Goal: Information Seeking & Learning: Find specific fact

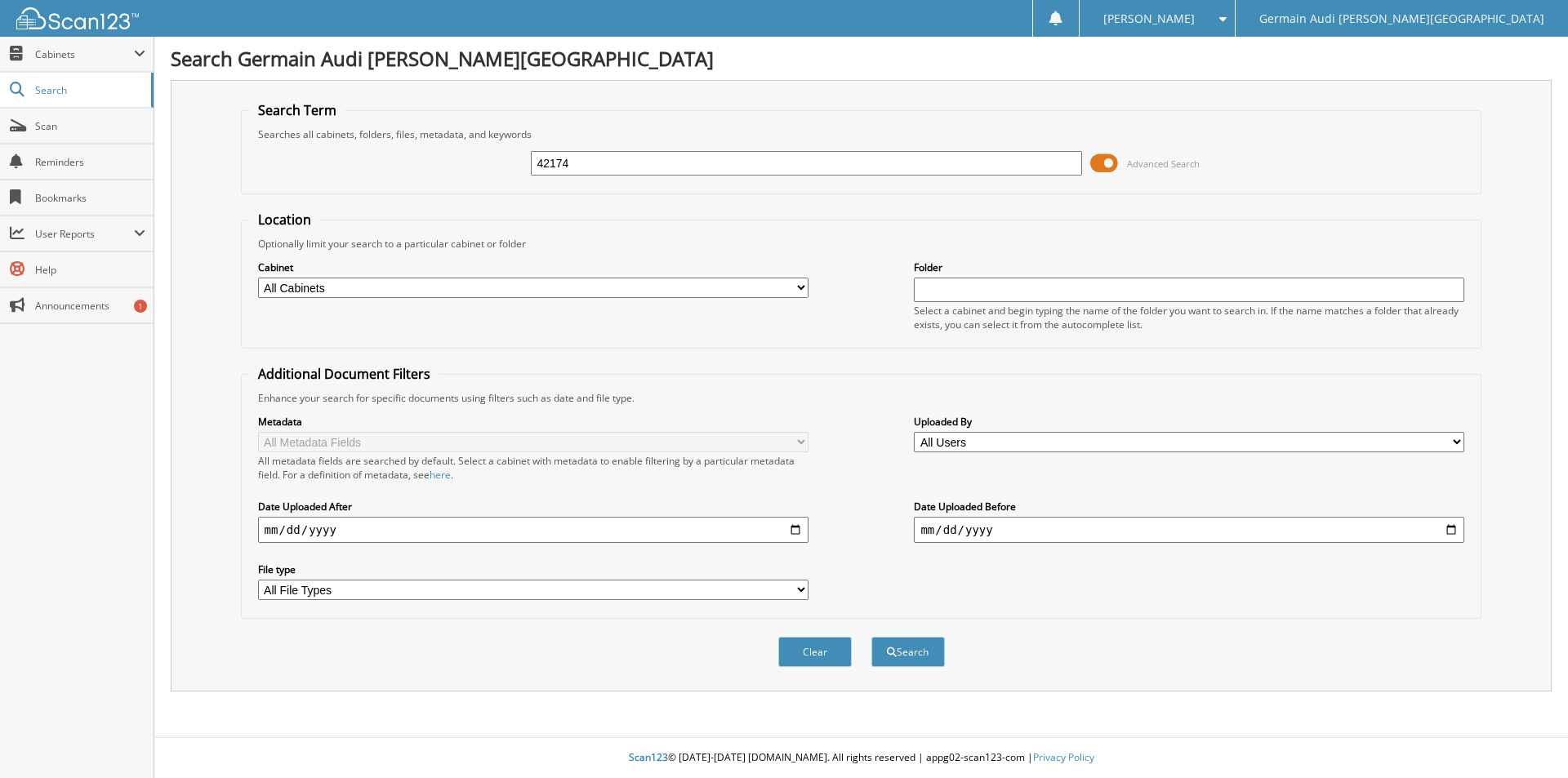
type input "42174"
click at [871, 637] on button "Search" at bounding box center [907, 652] width 73 height 30
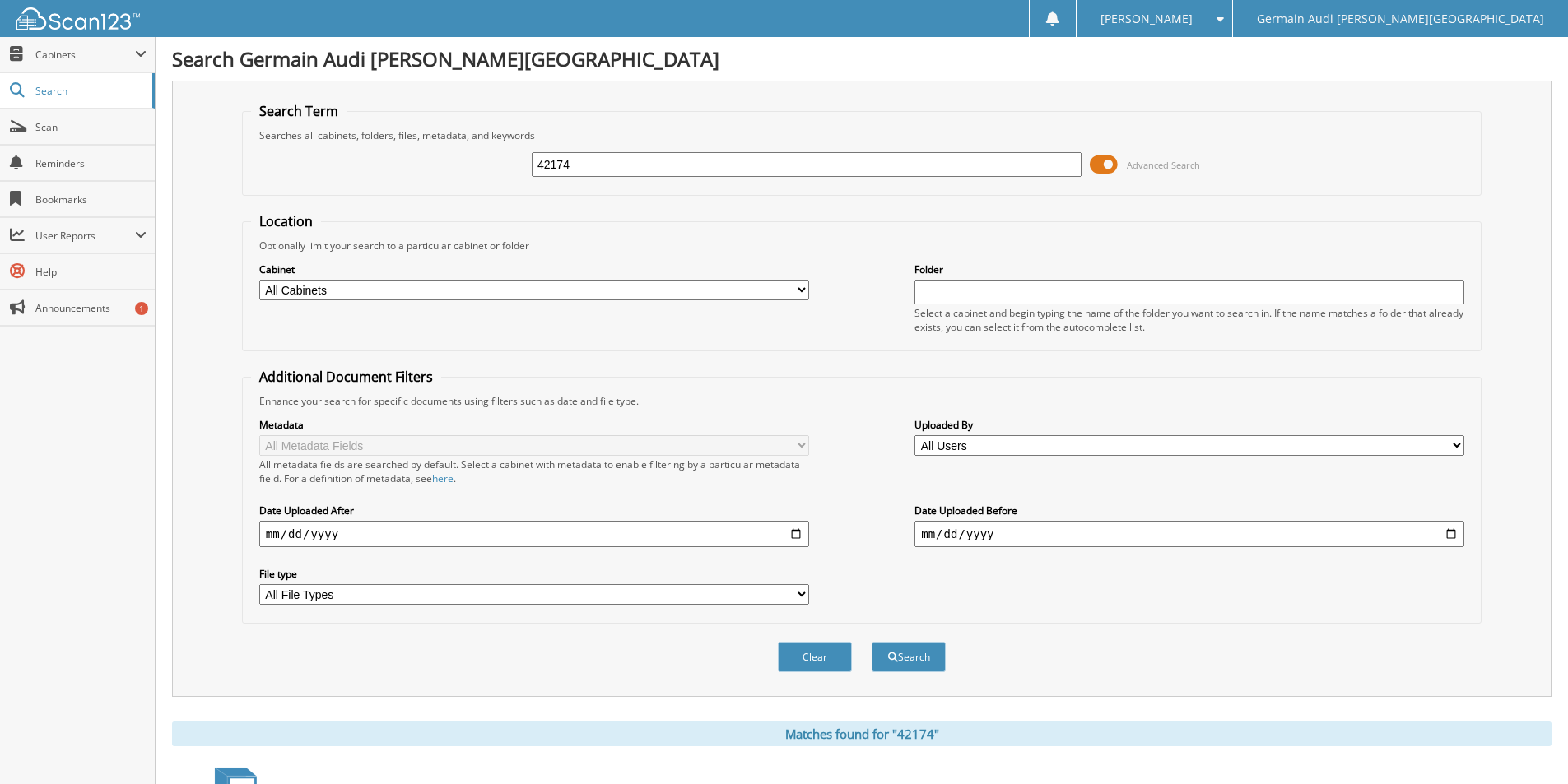
scroll to position [415, 0]
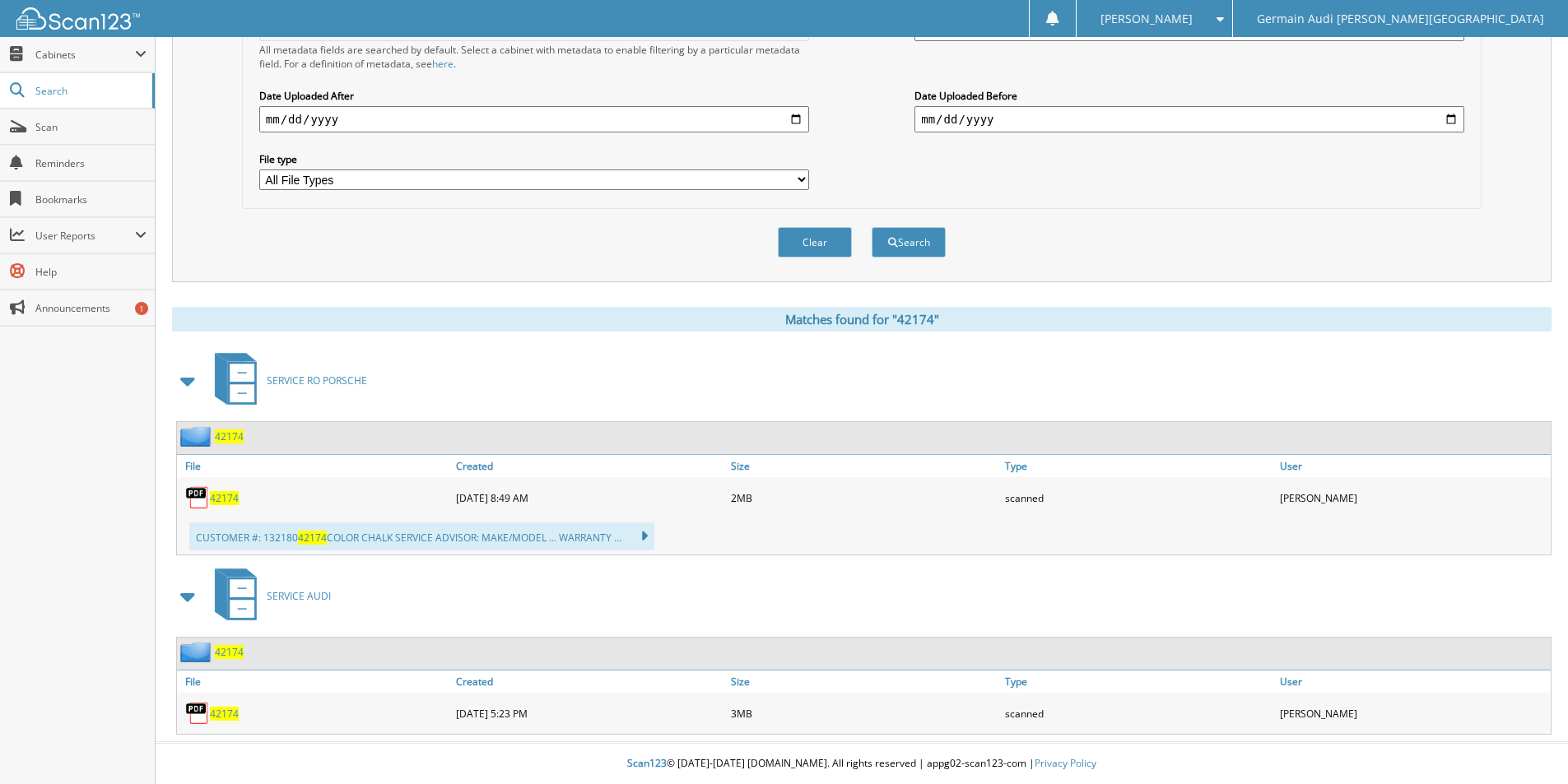
click at [228, 714] on span "42174" at bounding box center [224, 713] width 29 height 14
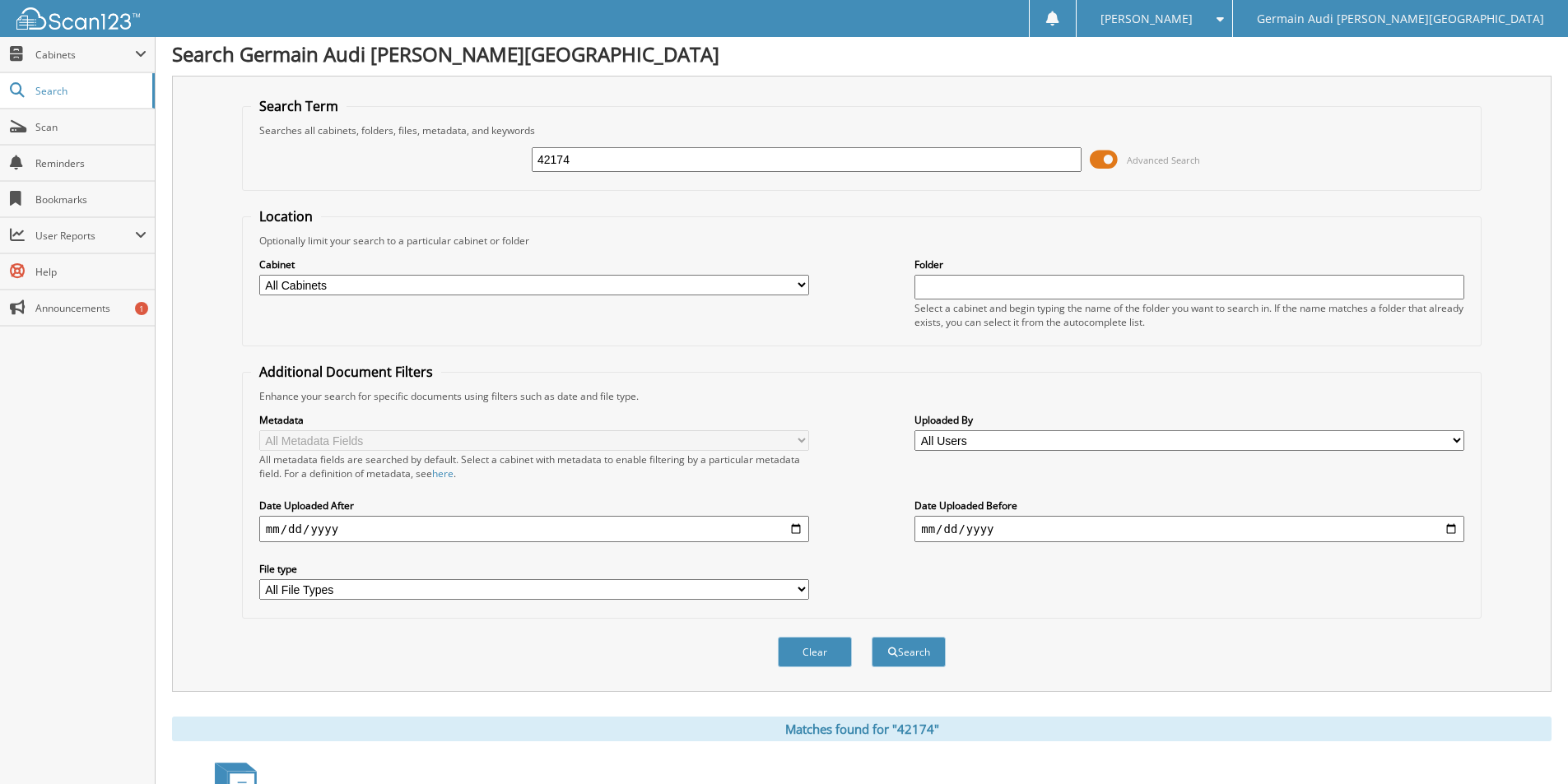
scroll to position [4, 0]
click at [588, 163] on input "42174" at bounding box center [806, 160] width 550 height 25
type input "42414"
click at [871, 638] on button "Search" at bounding box center [908, 653] width 74 height 31
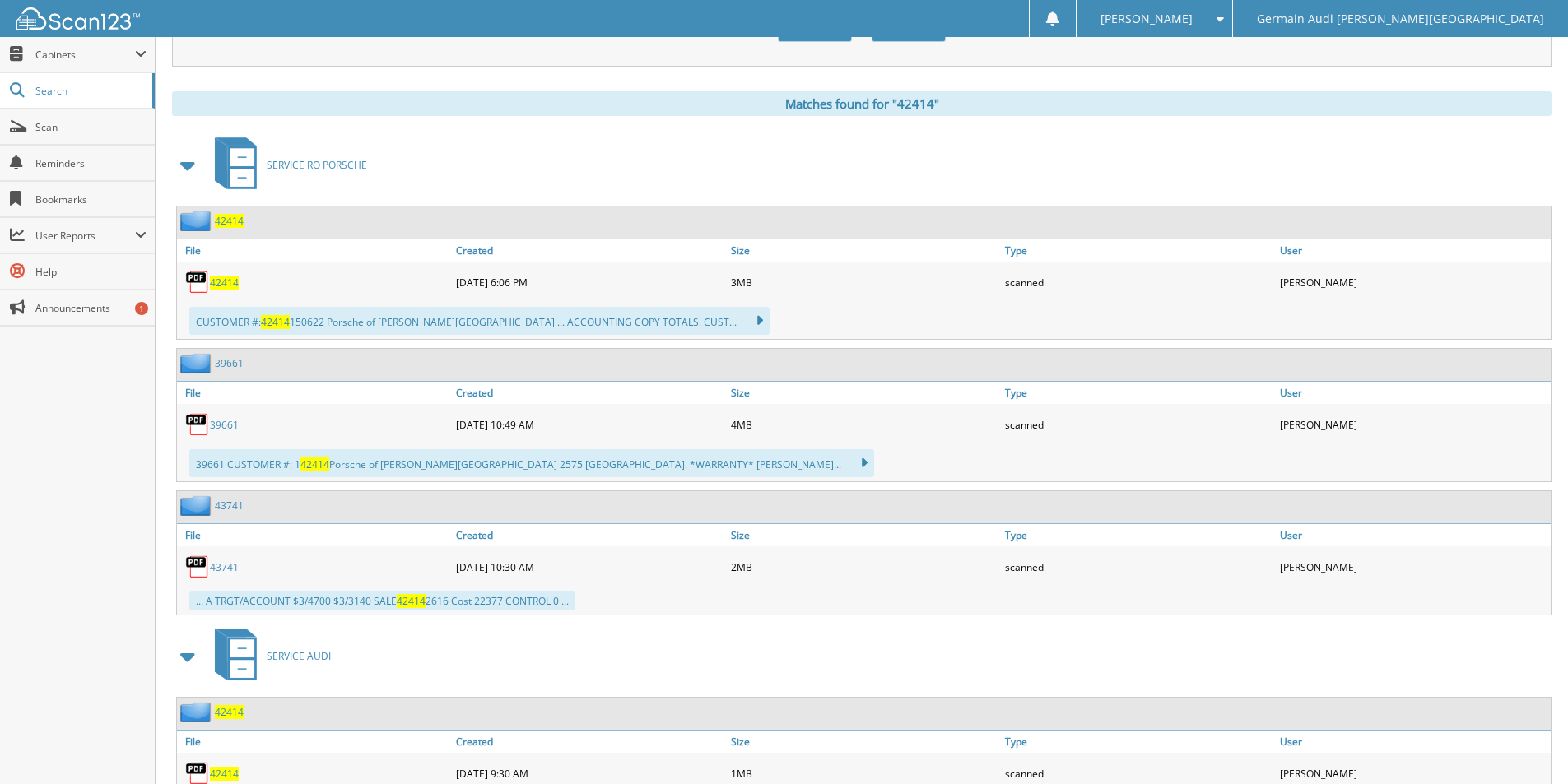
scroll to position [691, 0]
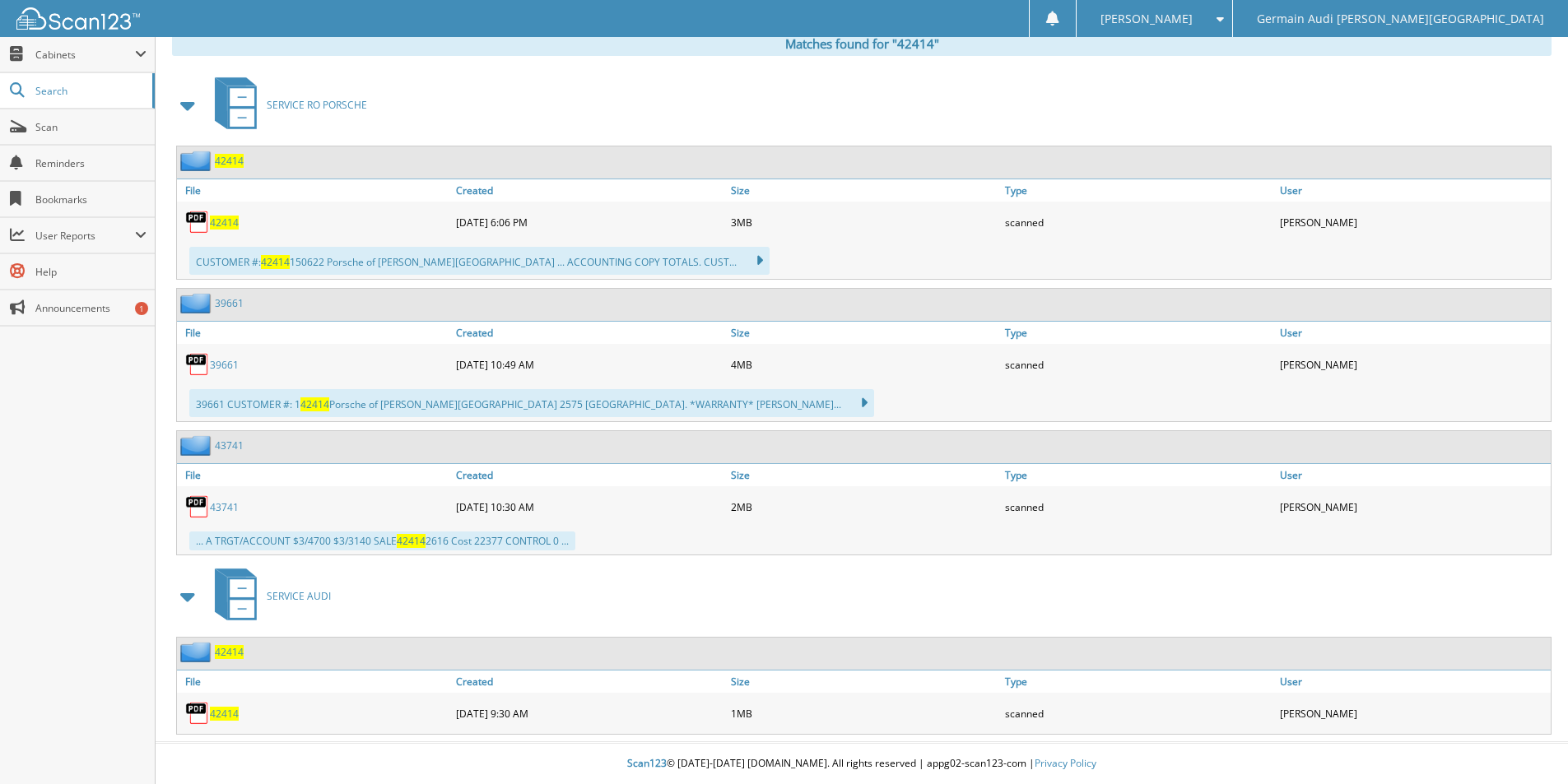
click at [222, 716] on span "42414" at bounding box center [224, 713] width 29 height 14
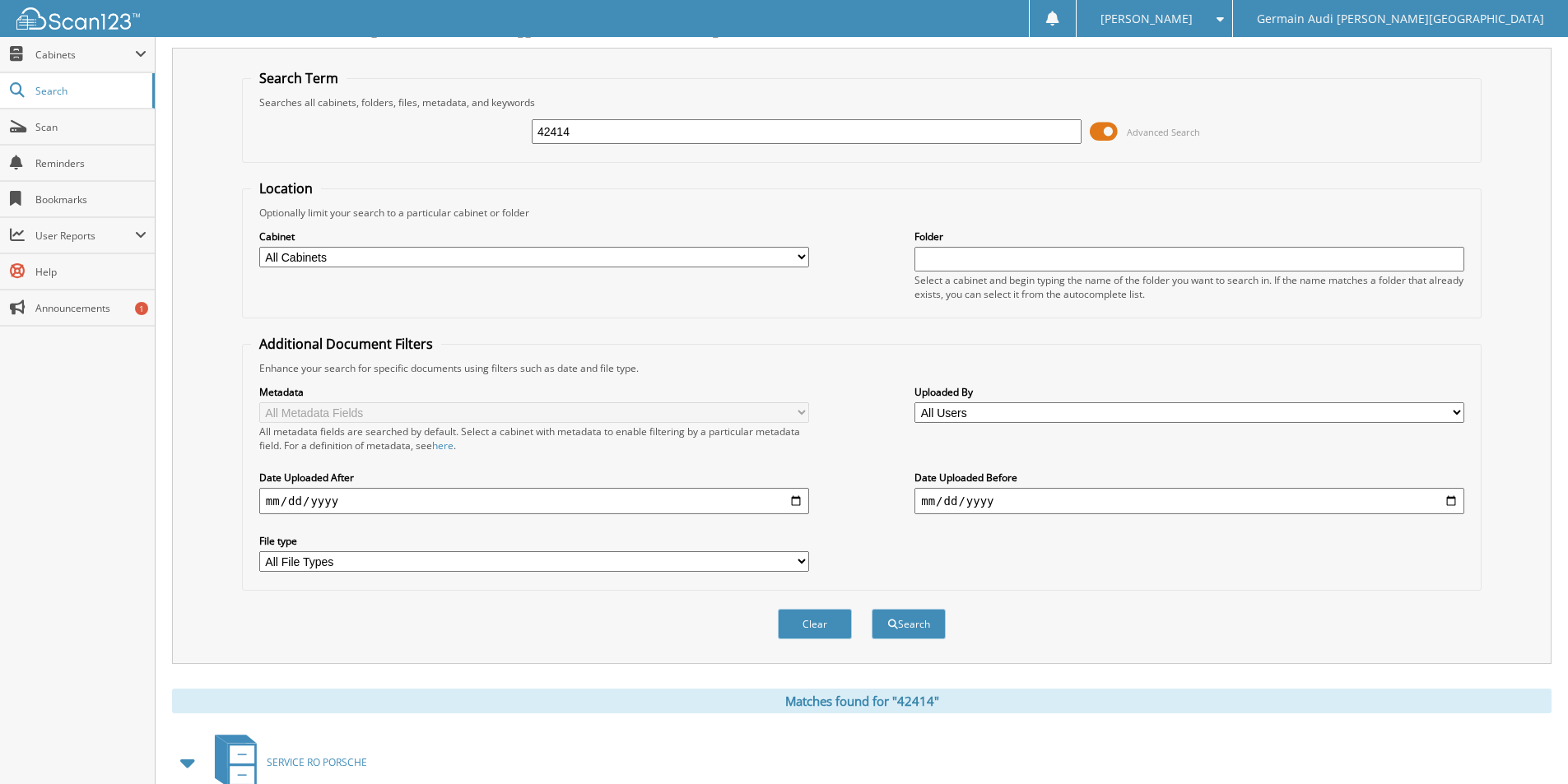
click at [582, 126] on input "42414" at bounding box center [806, 132] width 550 height 25
type input "42431"
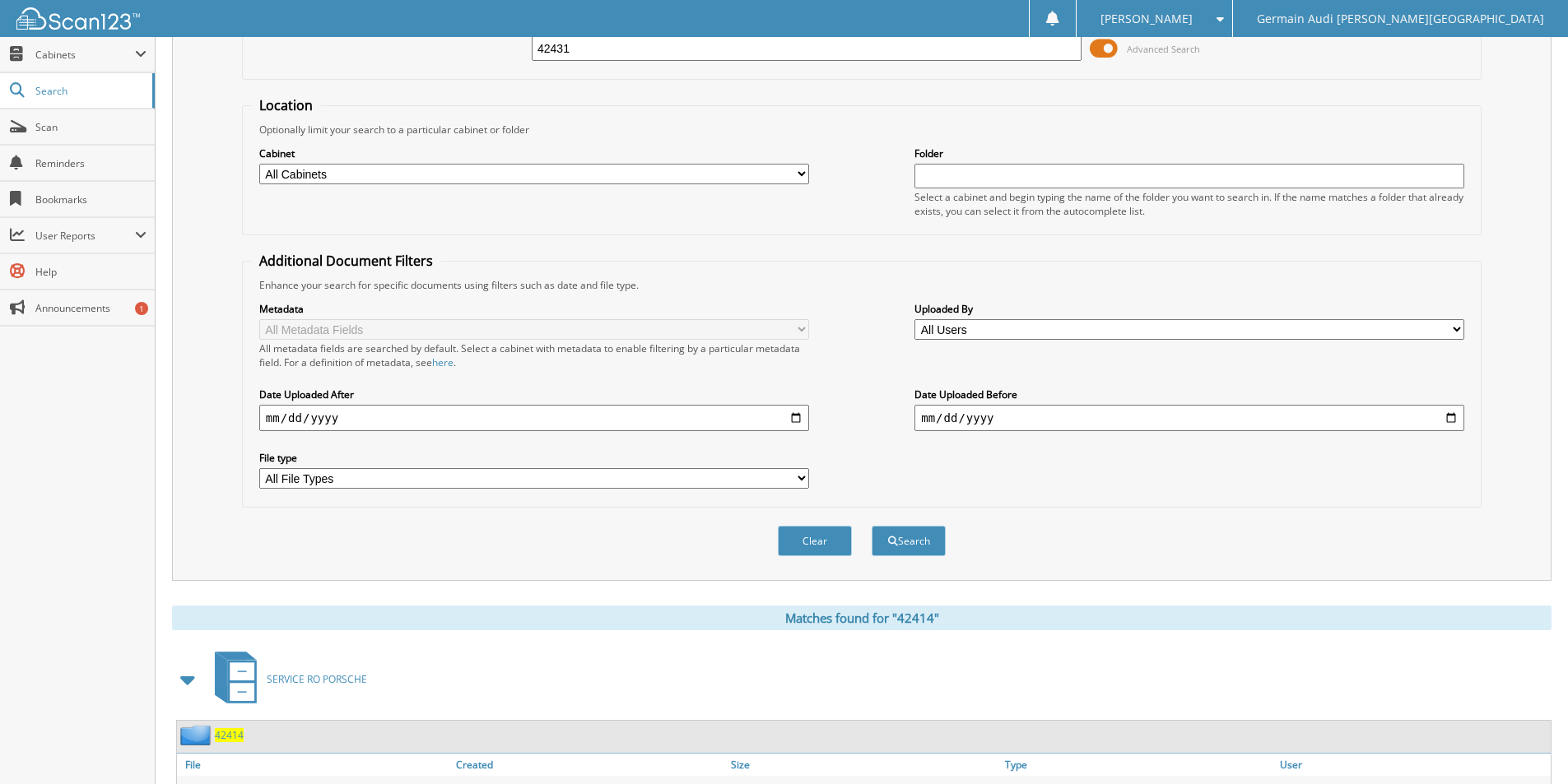
scroll to position [115, 0]
click at [910, 549] on button "Search" at bounding box center [908, 541] width 74 height 31
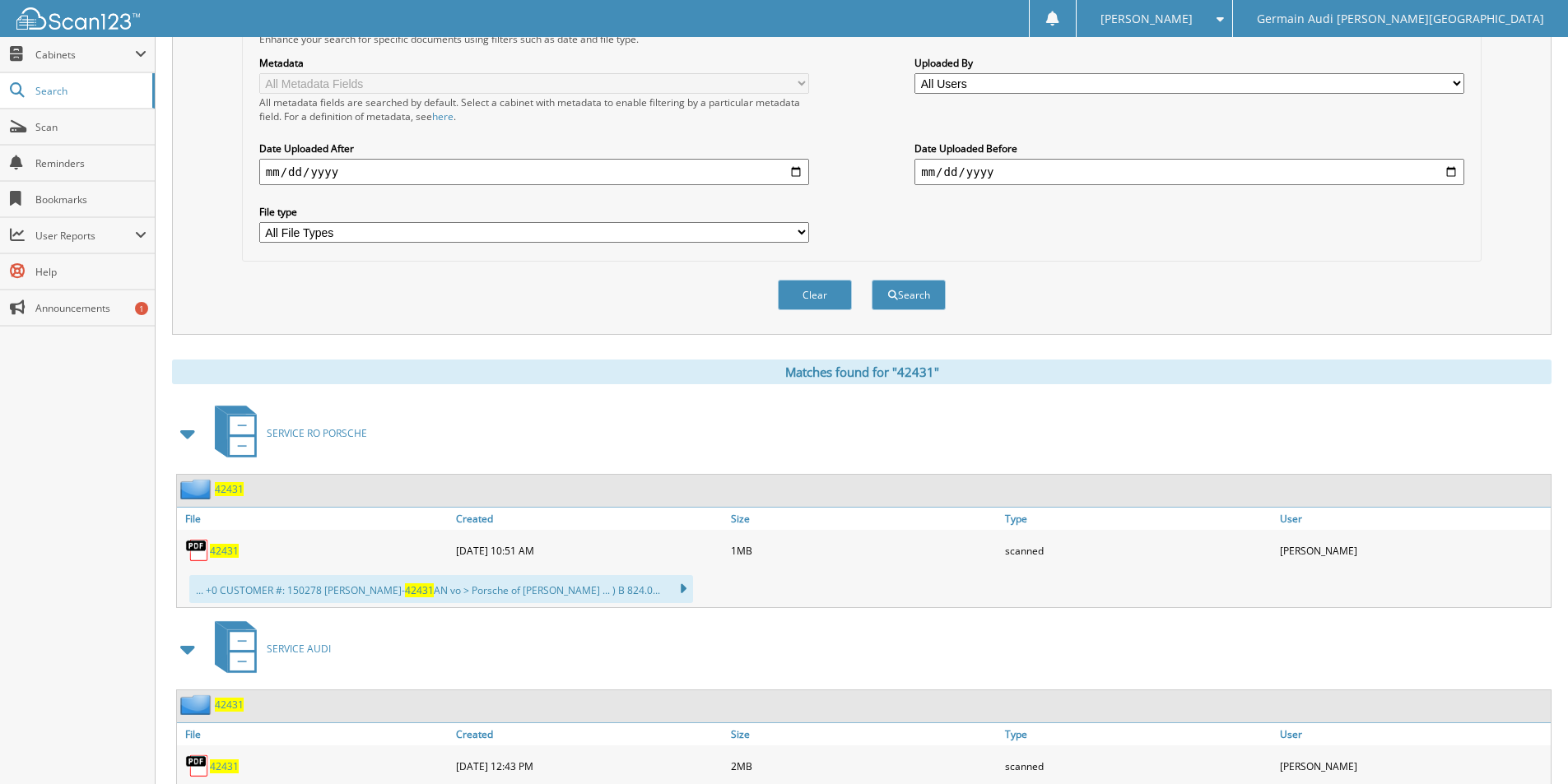
scroll to position [415, 0]
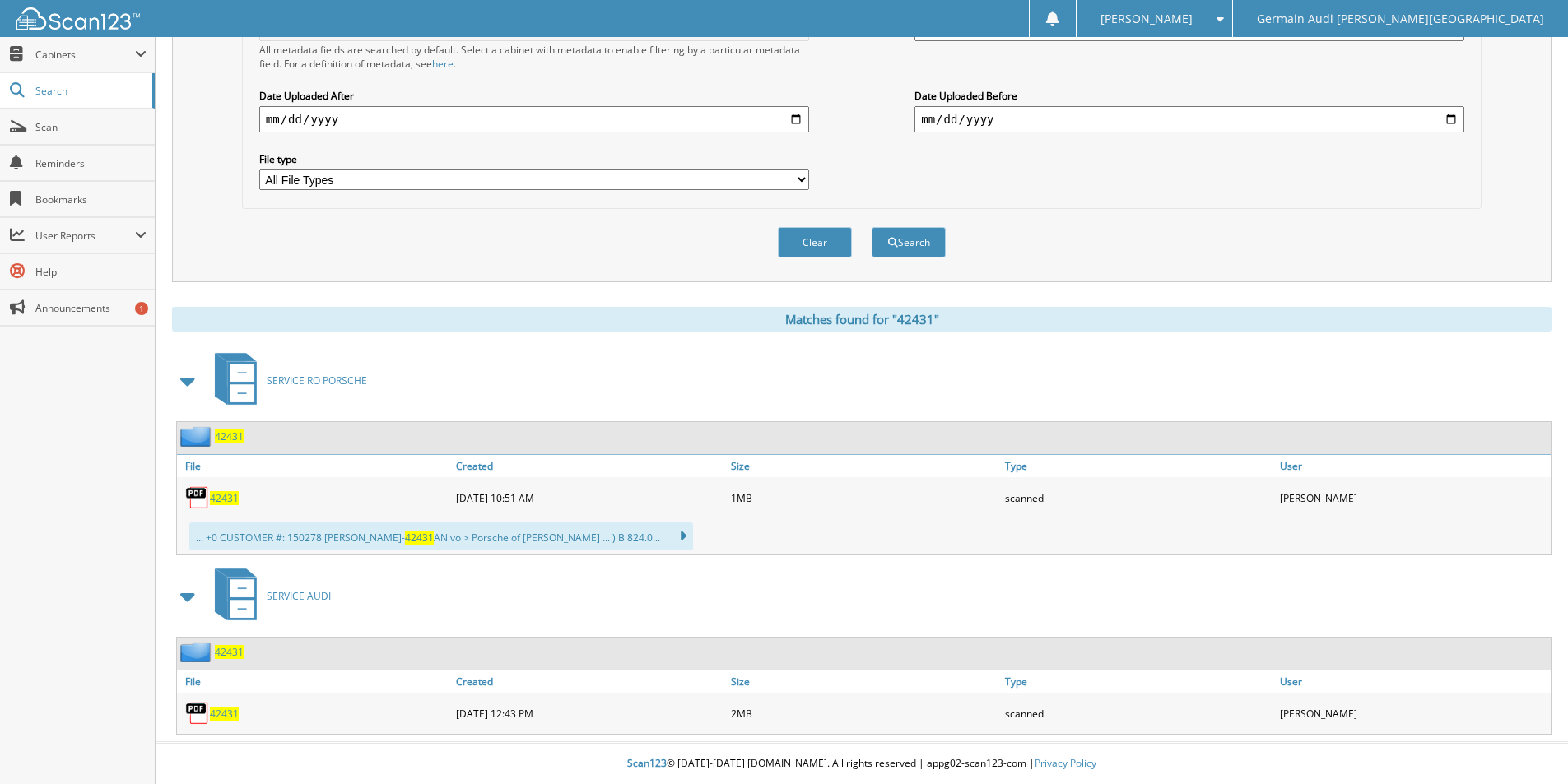
click at [218, 710] on span "42431" at bounding box center [224, 713] width 29 height 14
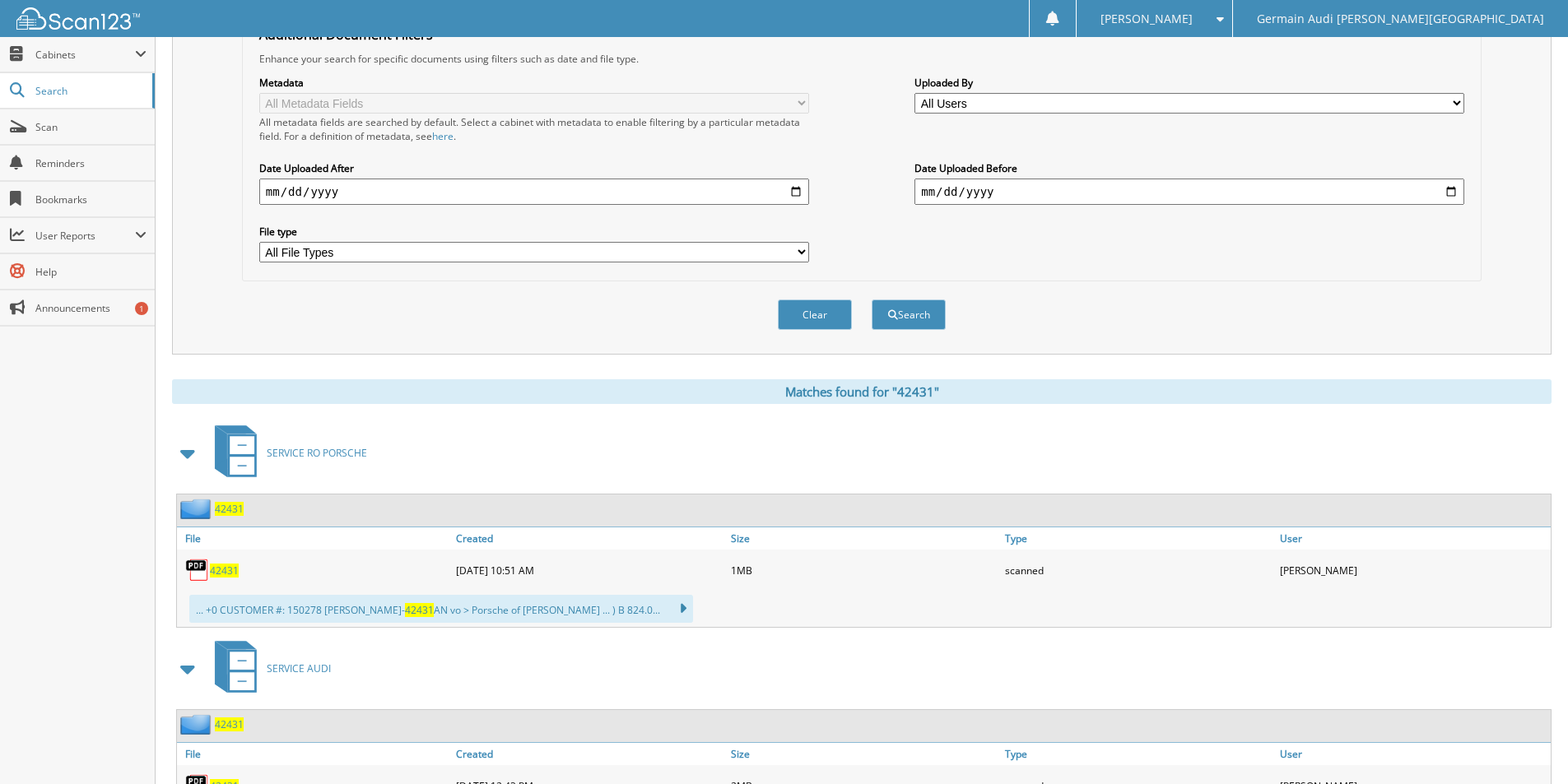
scroll to position [0, 0]
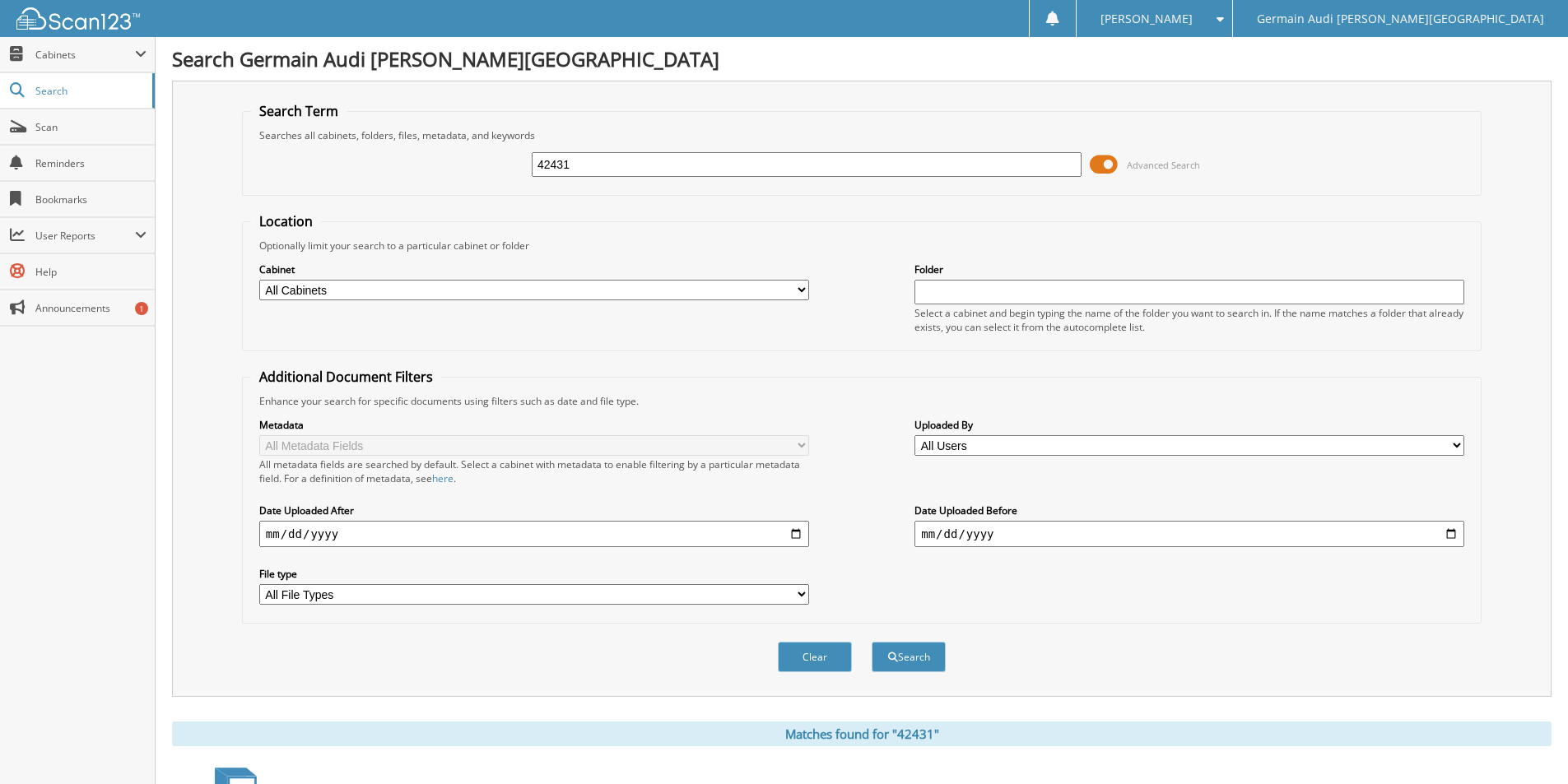
click at [579, 159] on input "42431" at bounding box center [806, 164] width 550 height 25
type input "42242"
click at [896, 661] on button "Search" at bounding box center [908, 657] width 74 height 31
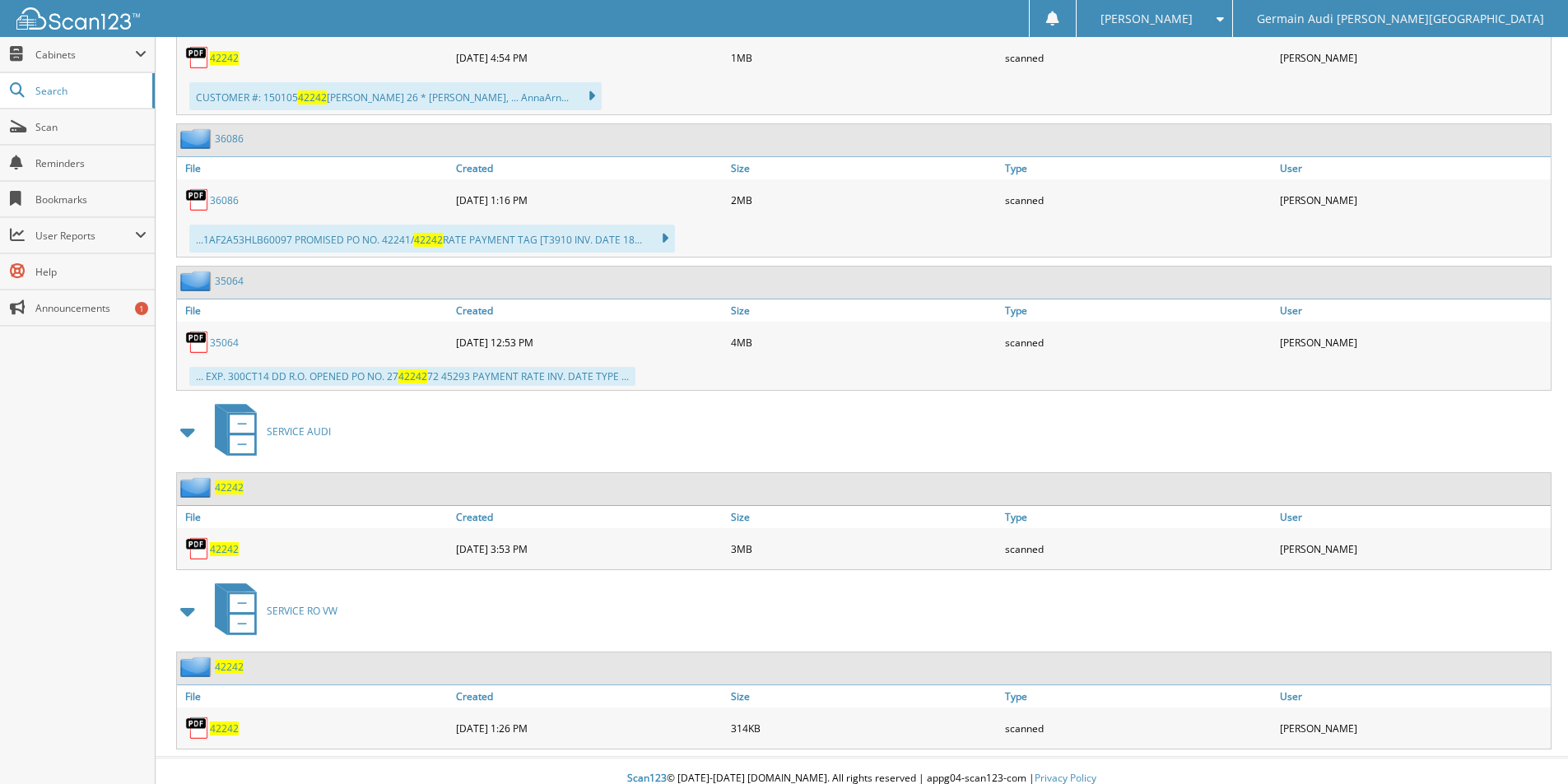
scroll to position [870, 0]
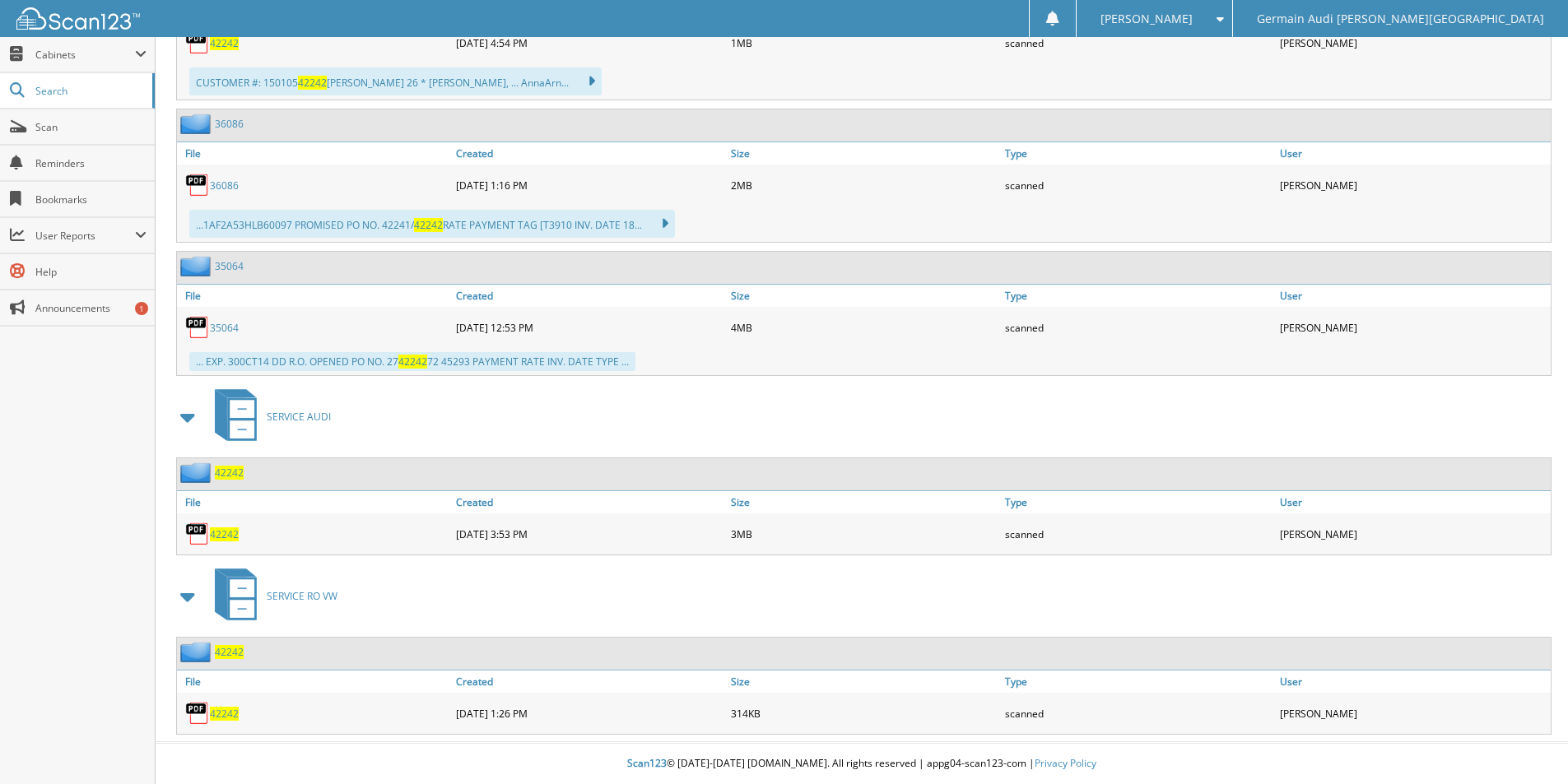
click at [226, 537] on span "42242" at bounding box center [224, 534] width 29 height 14
click at [52, 93] on span "Search" at bounding box center [90, 91] width 109 height 14
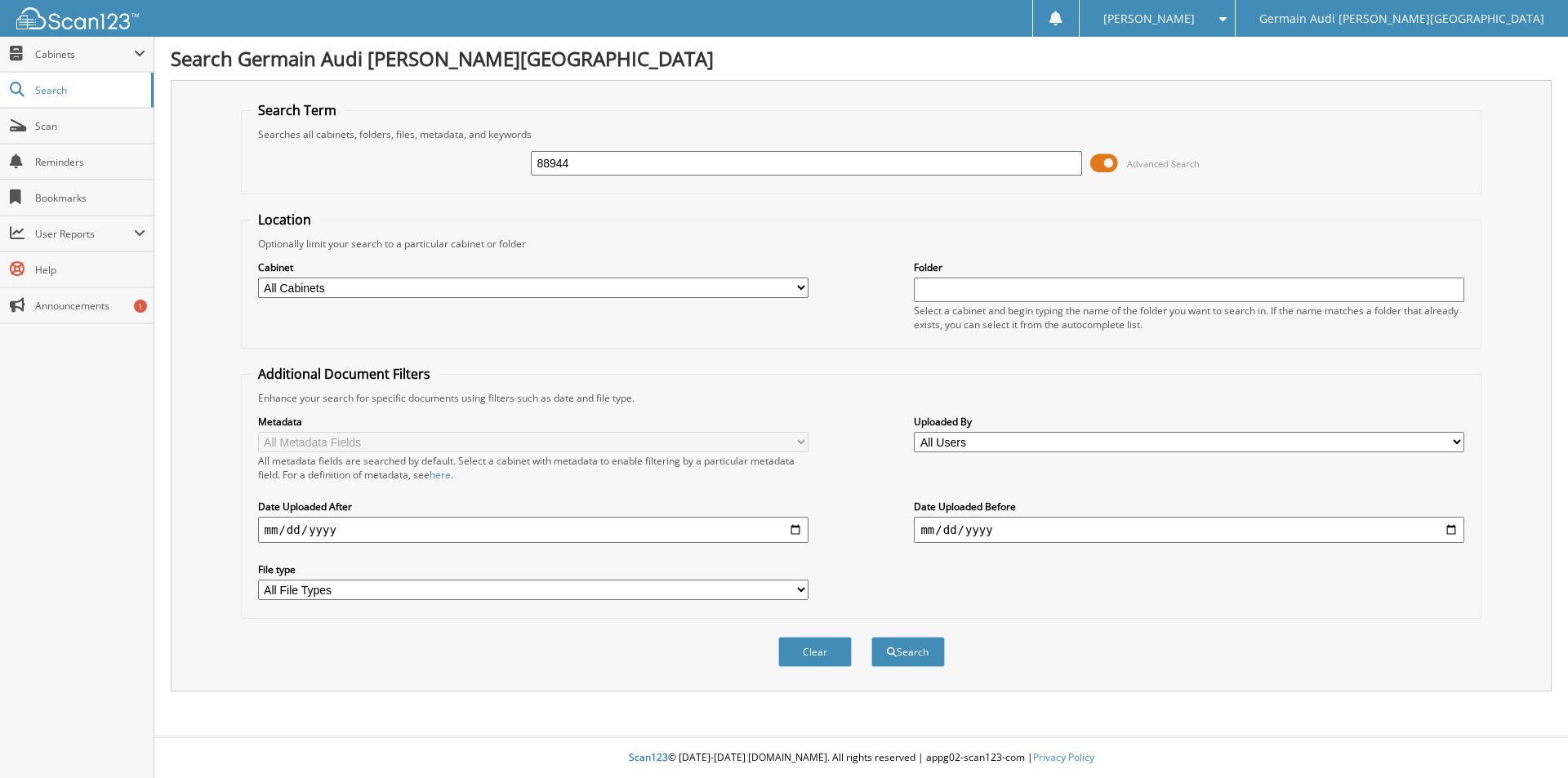
type input "88944"
click at [871, 637] on button "Search" at bounding box center [907, 652] width 73 height 30
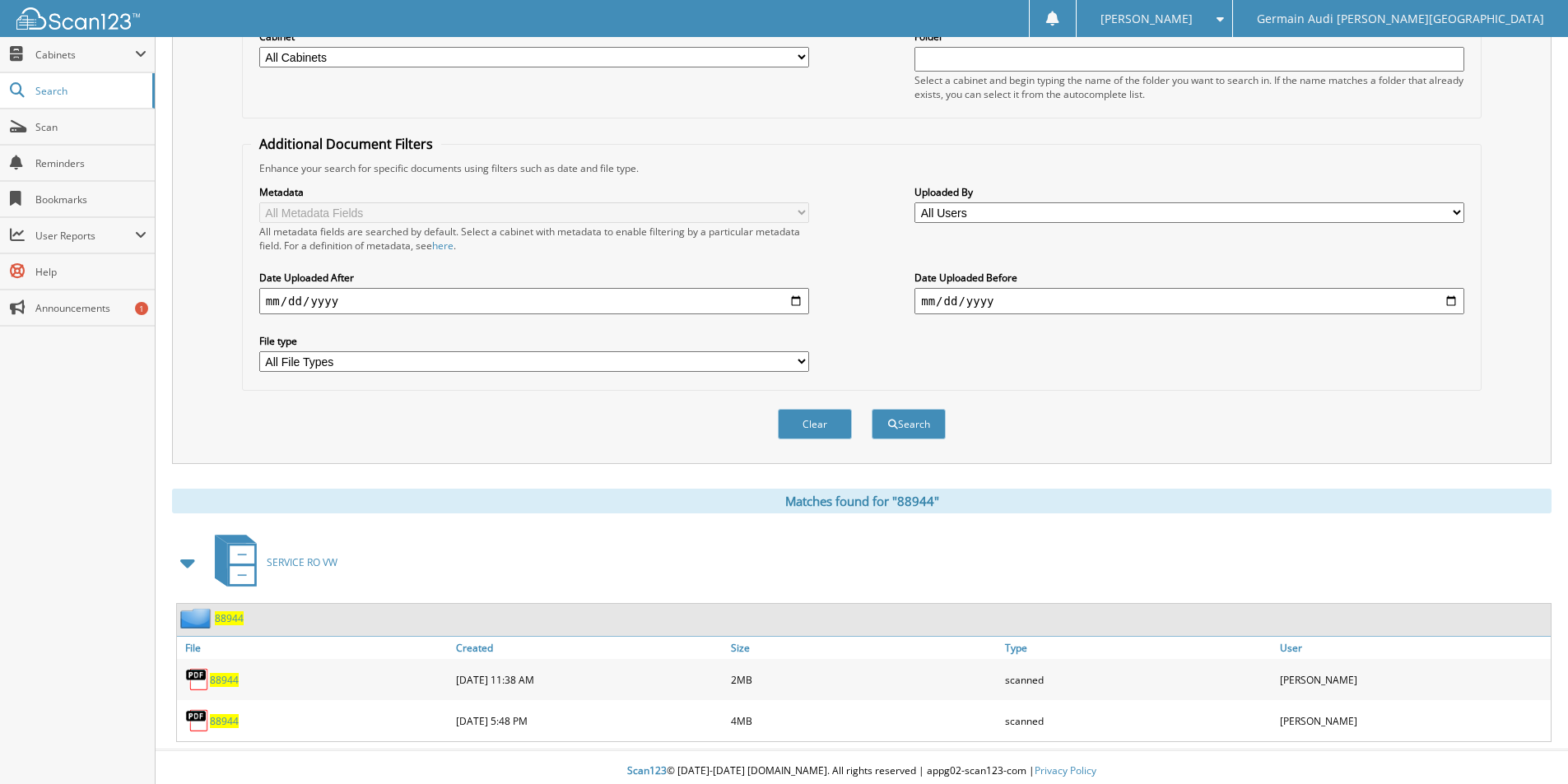
scroll to position [241, 0]
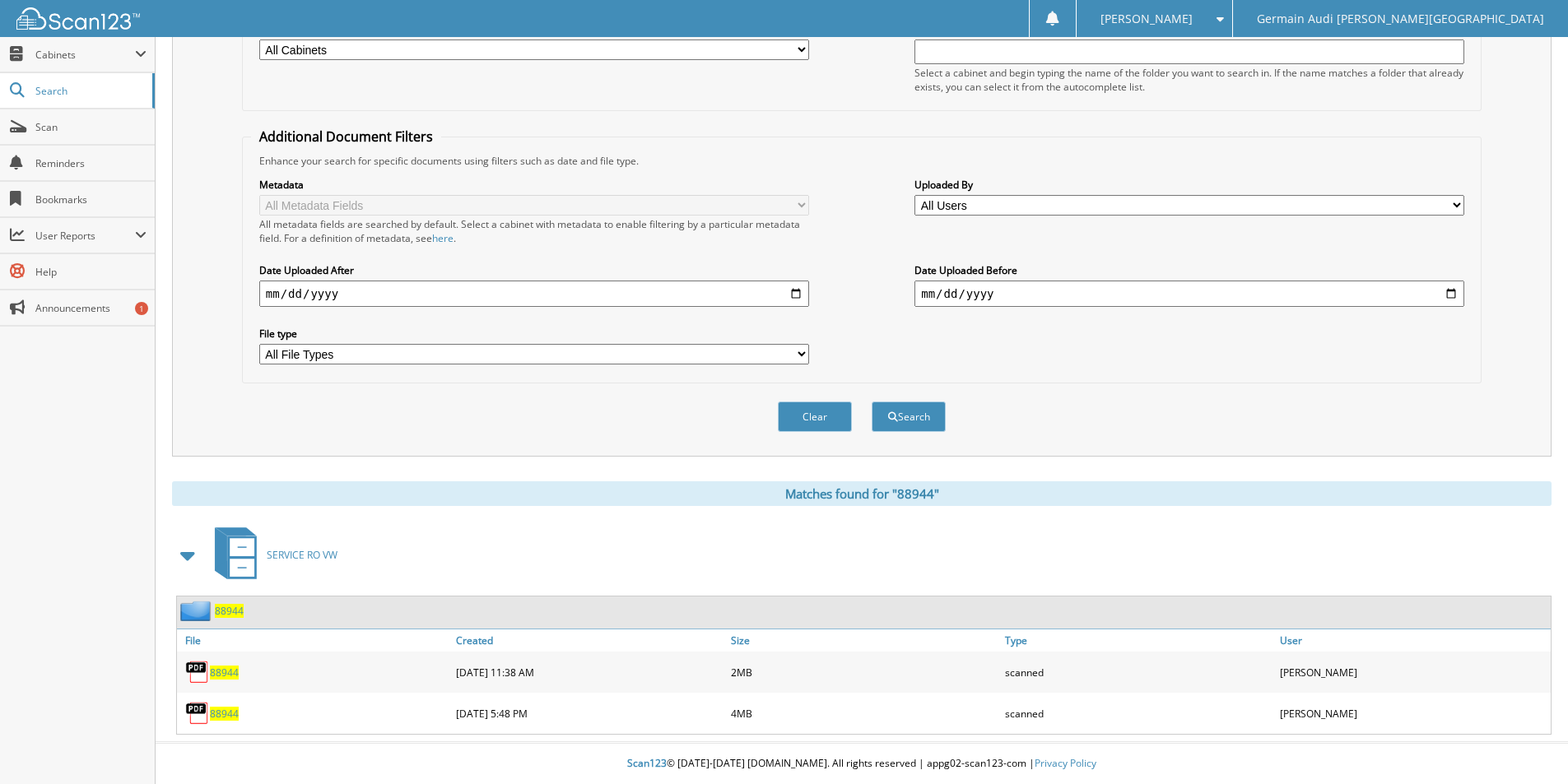
click at [221, 716] on span "88944" at bounding box center [224, 713] width 29 height 14
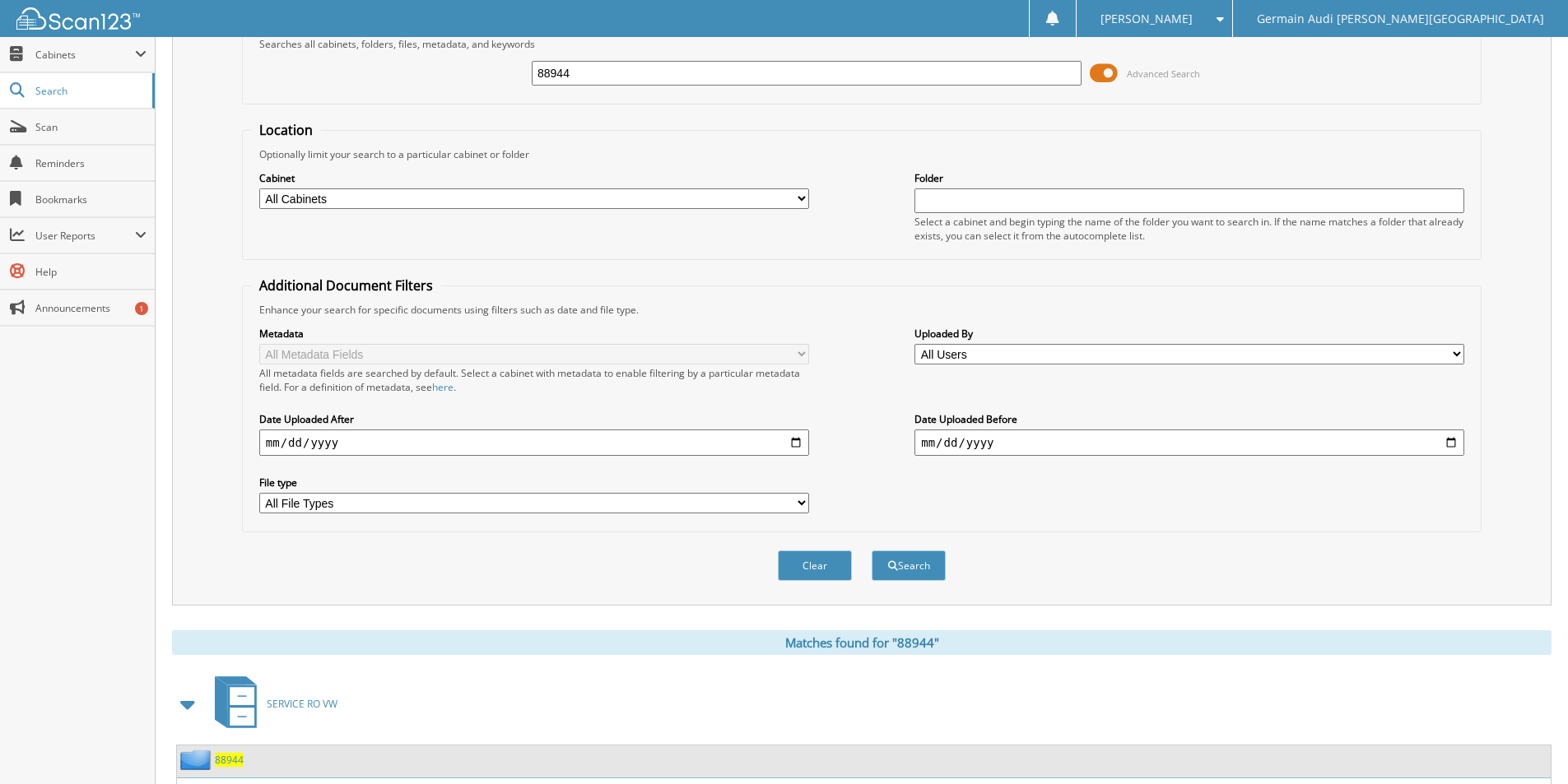
scroll to position [0, 0]
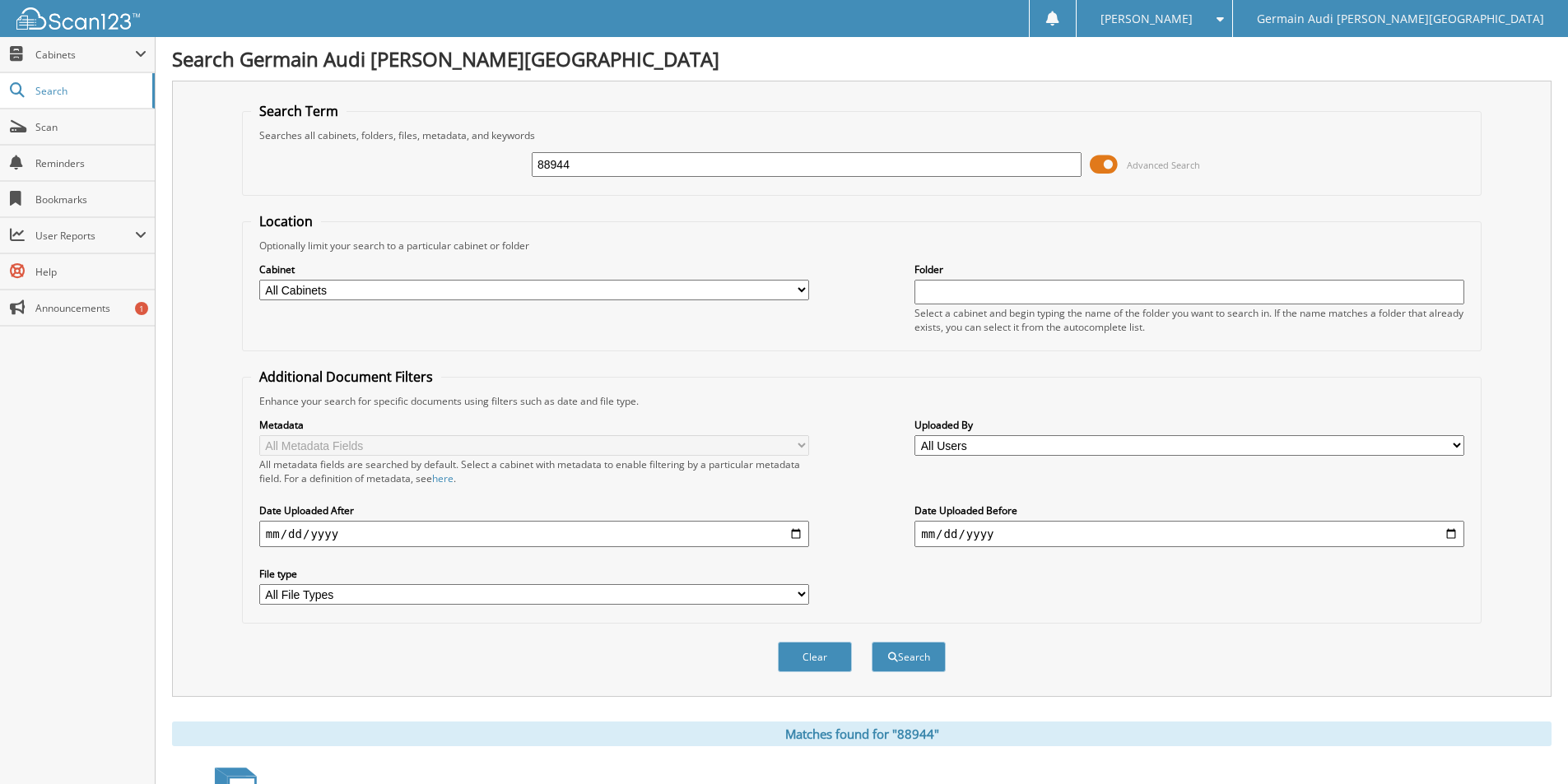
click at [584, 170] on input "88944" at bounding box center [806, 164] width 550 height 25
type input "88957"
click at [924, 649] on button "Search" at bounding box center [908, 657] width 74 height 31
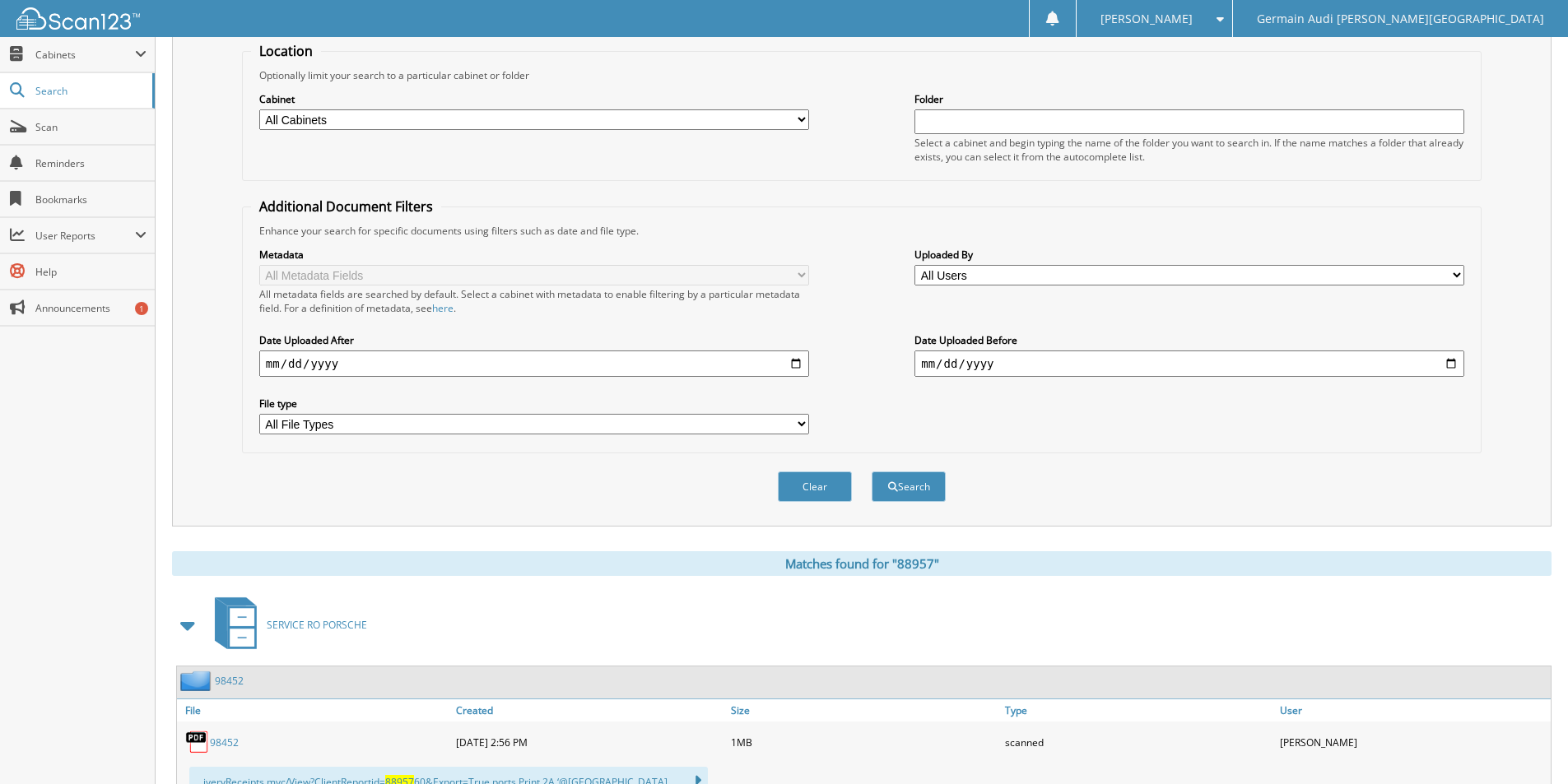
scroll to position [415, 0]
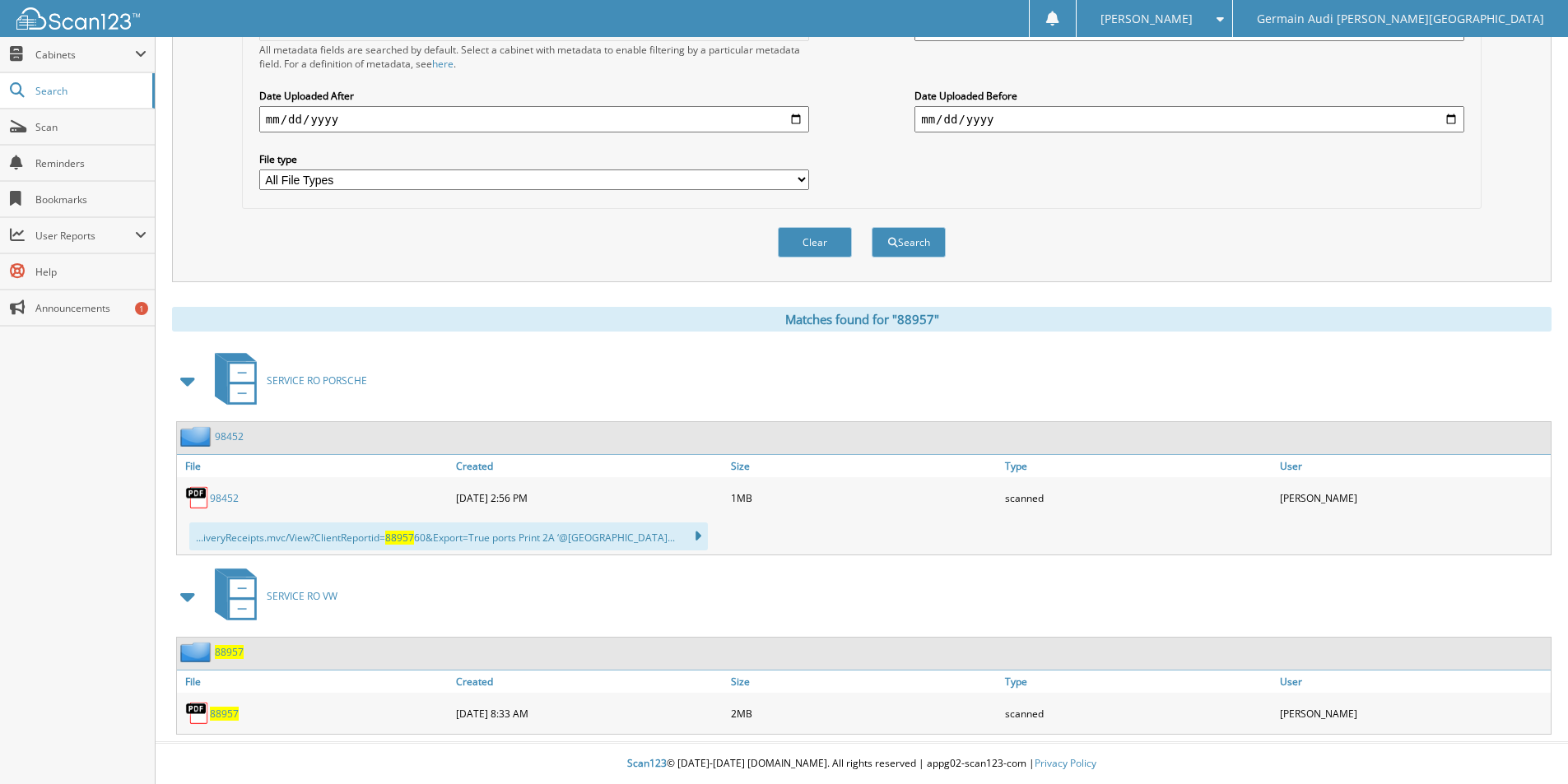
click at [230, 709] on span "88957" at bounding box center [224, 713] width 29 height 14
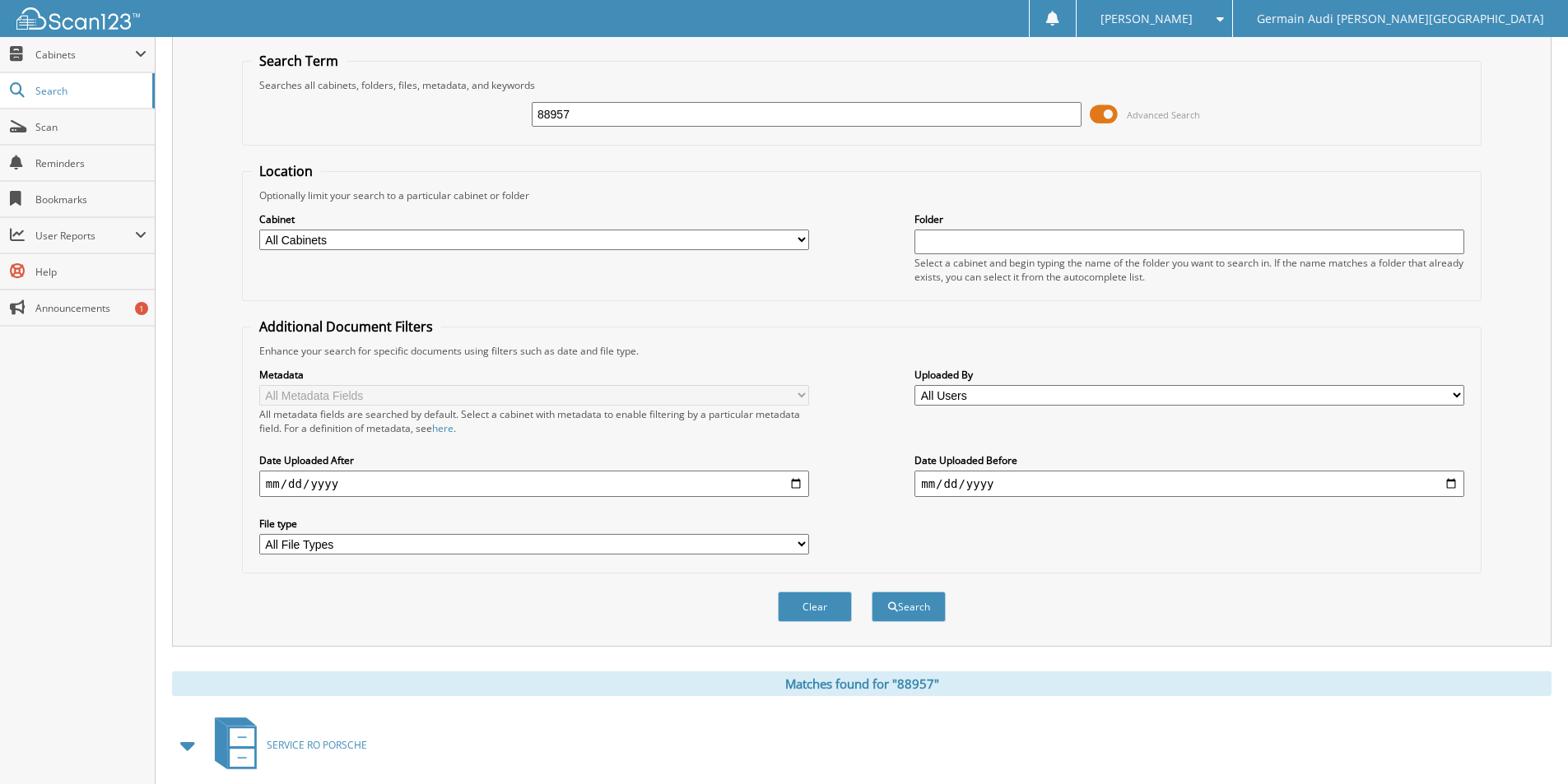
scroll to position [0, 0]
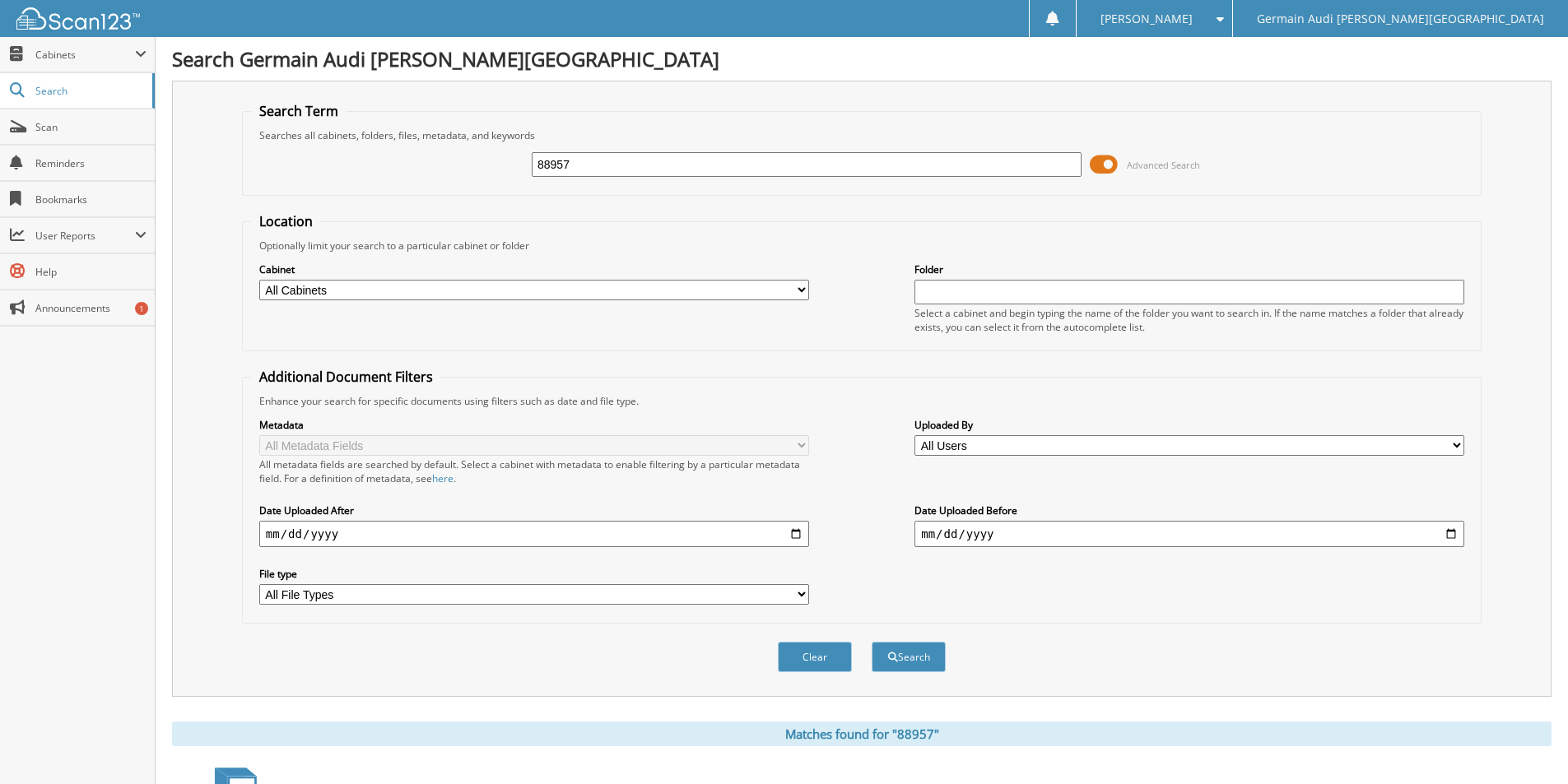
click at [581, 164] on input "88957" at bounding box center [806, 164] width 550 height 25
type input "88969"
click at [871, 642] on button "Search" at bounding box center [908, 657] width 74 height 31
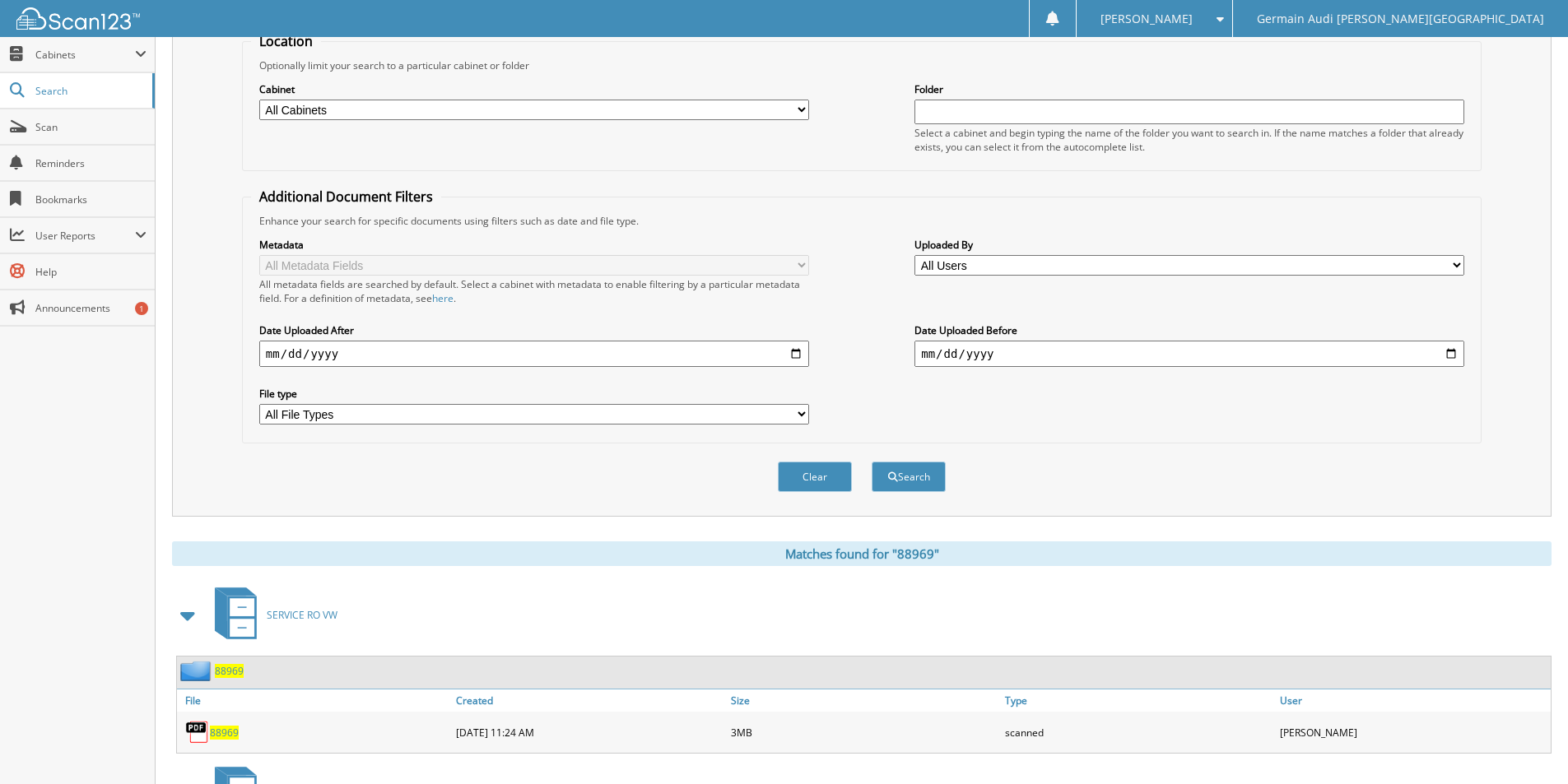
scroll to position [576, 0]
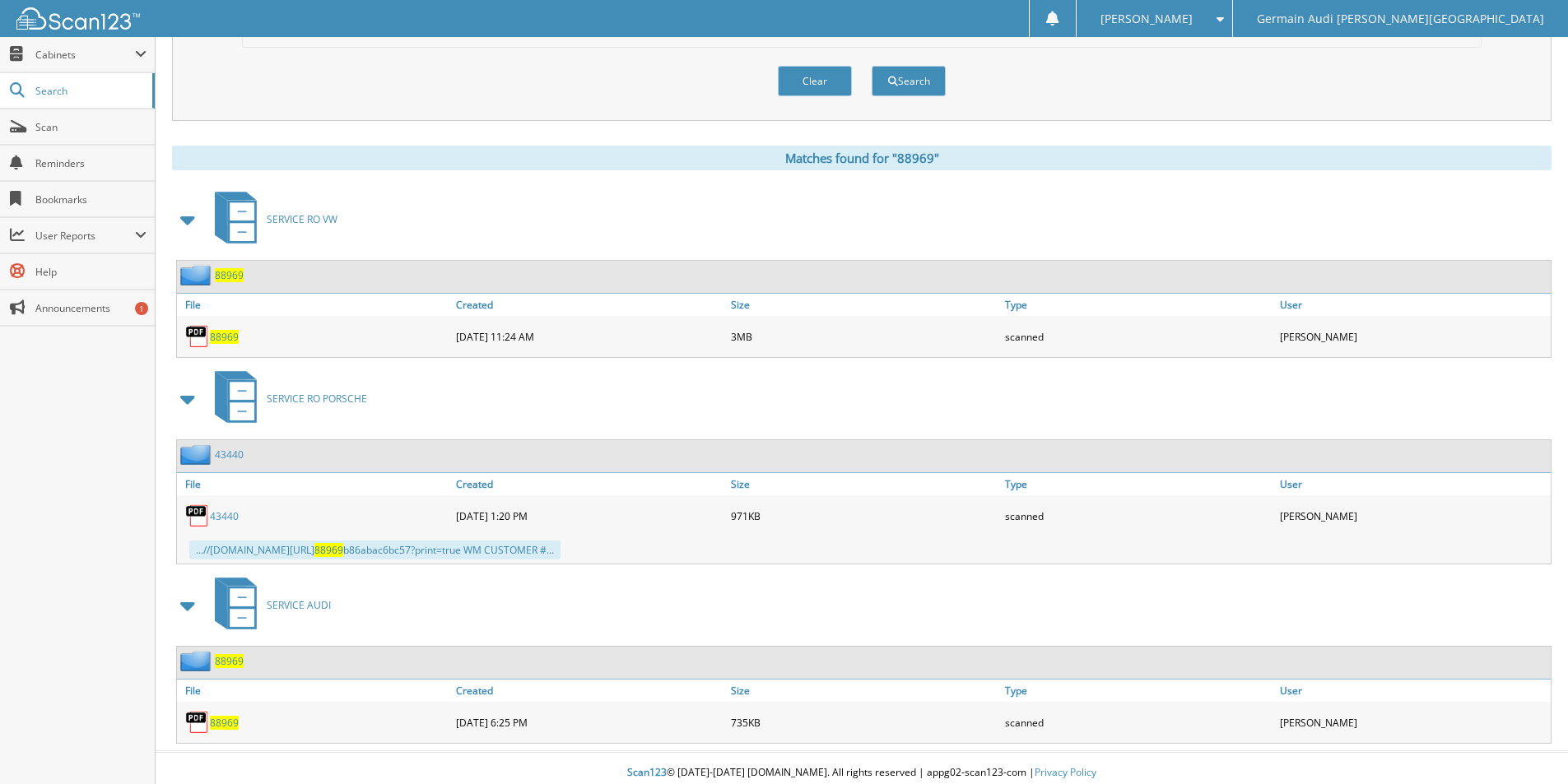
click at [233, 336] on span "88969" at bounding box center [224, 336] width 29 height 14
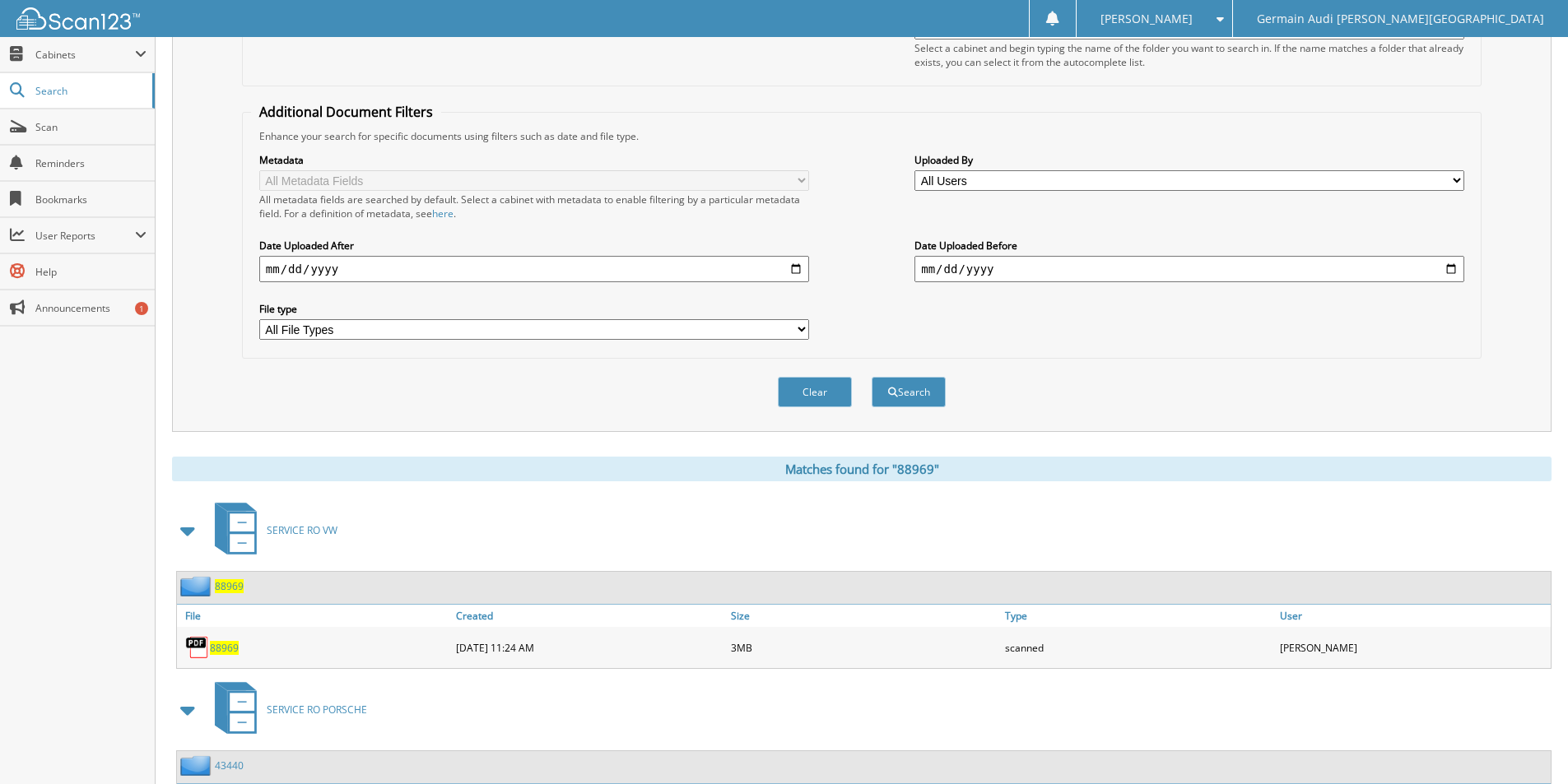
scroll to position [82, 0]
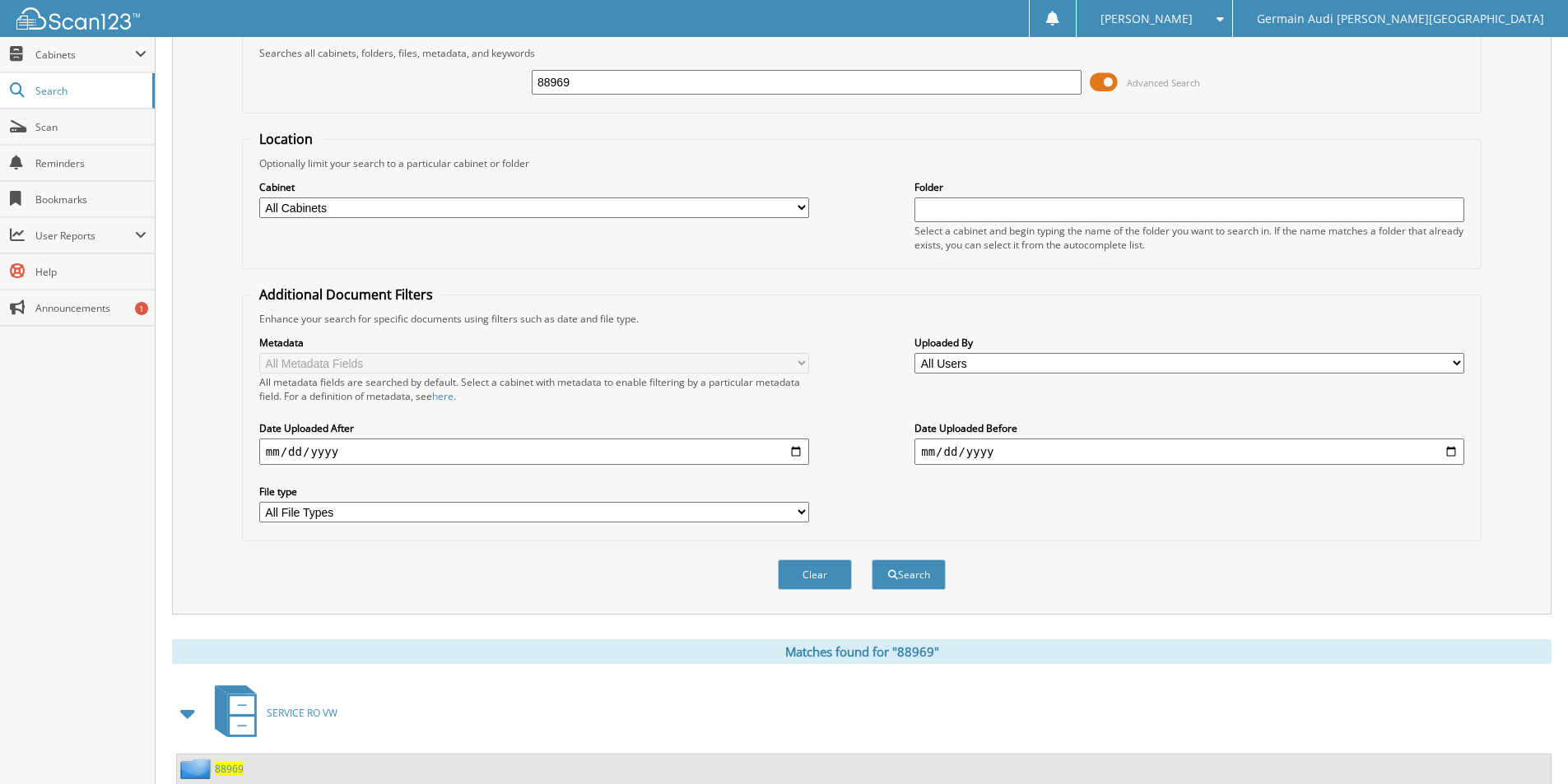
click at [585, 88] on input "88969" at bounding box center [806, 82] width 550 height 25
type input "88923"
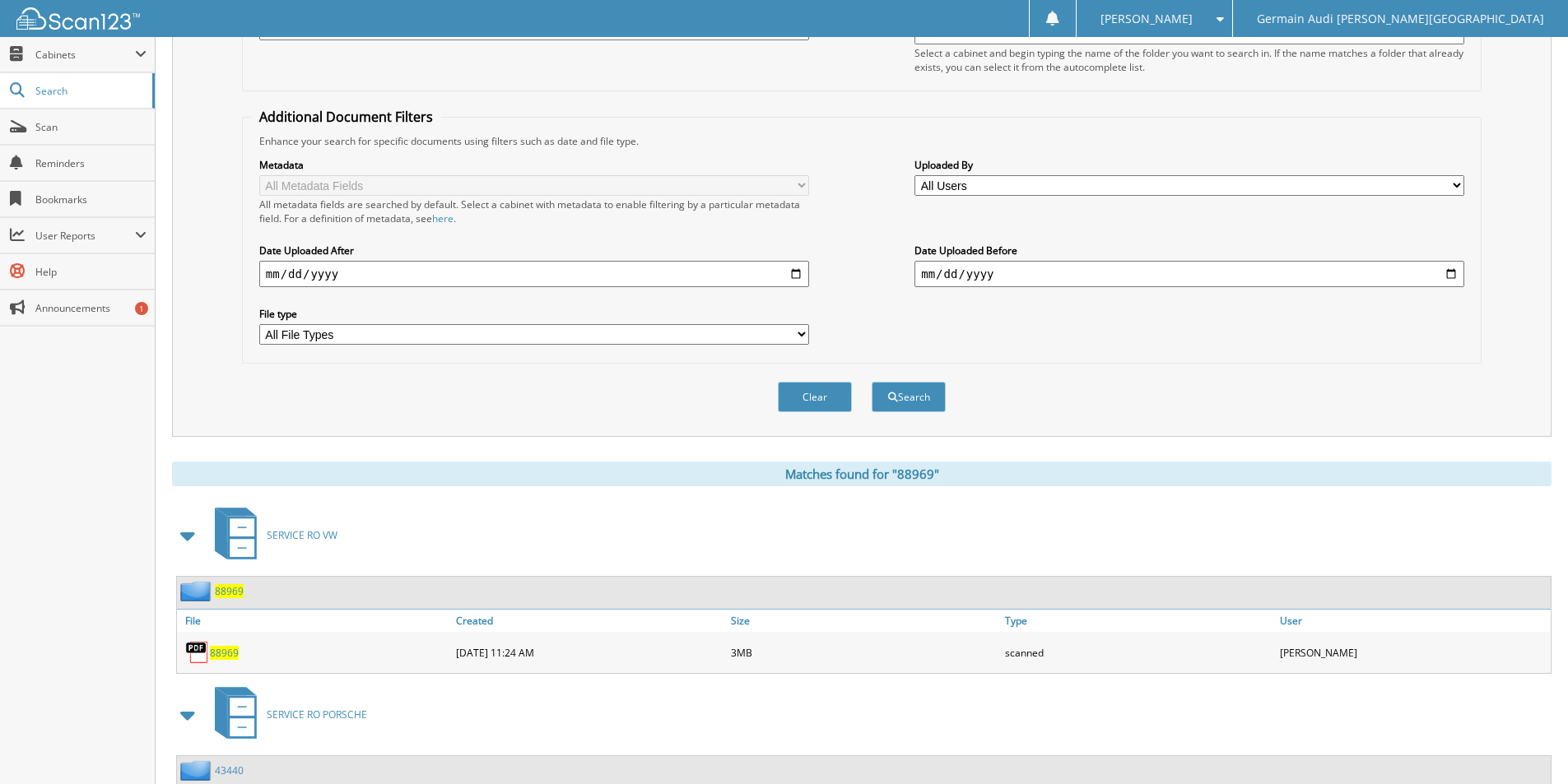
scroll to position [10, 0]
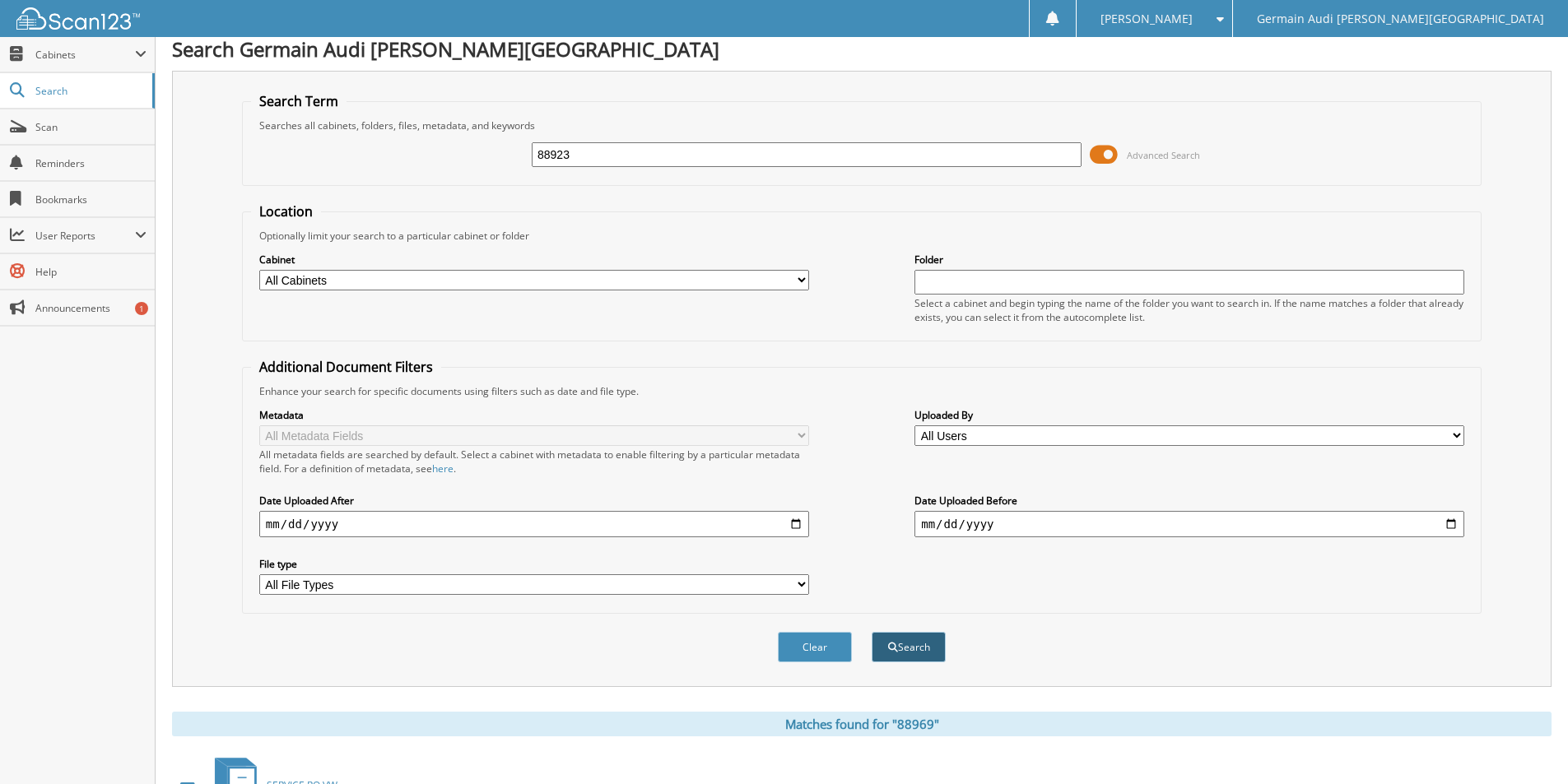
click at [910, 643] on button "Search" at bounding box center [908, 647] width 74 height 31
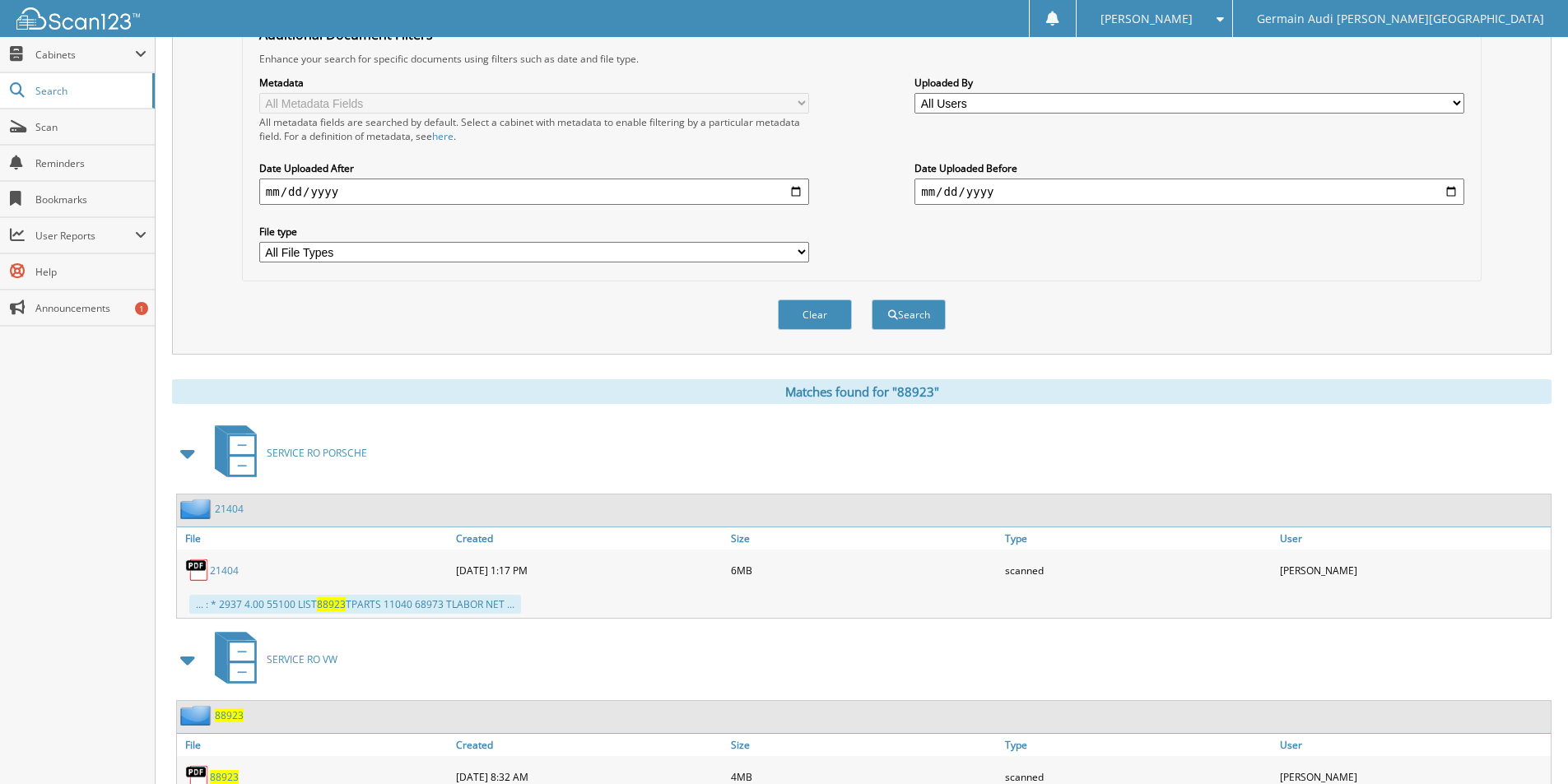
scroll to position [448, 0]
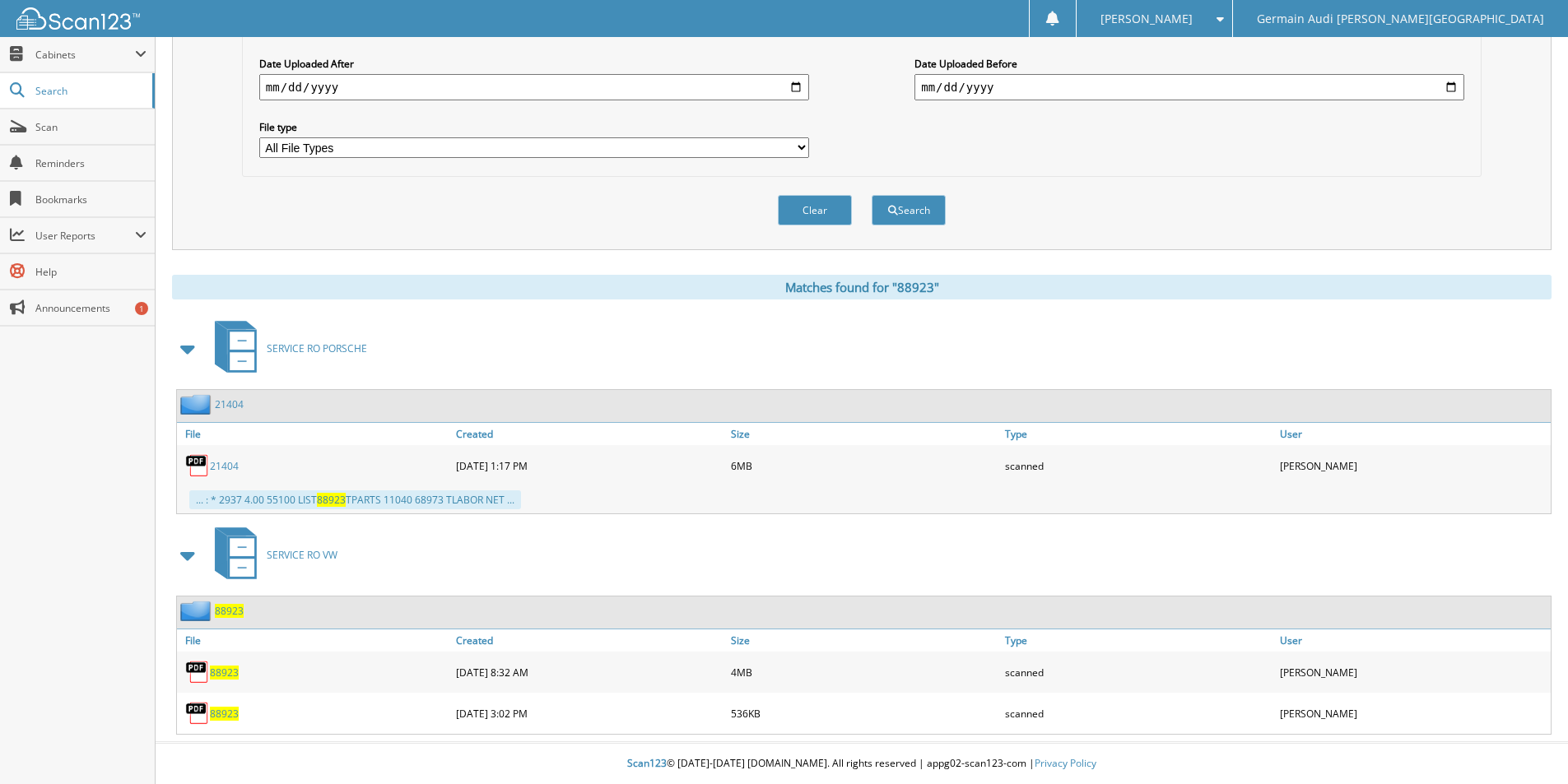
click at [222, 666] on span "88923" at bounding box center [224, 673] width 29 height 14
